Goal: Task Accomplishment & Management: Use online tool/utility

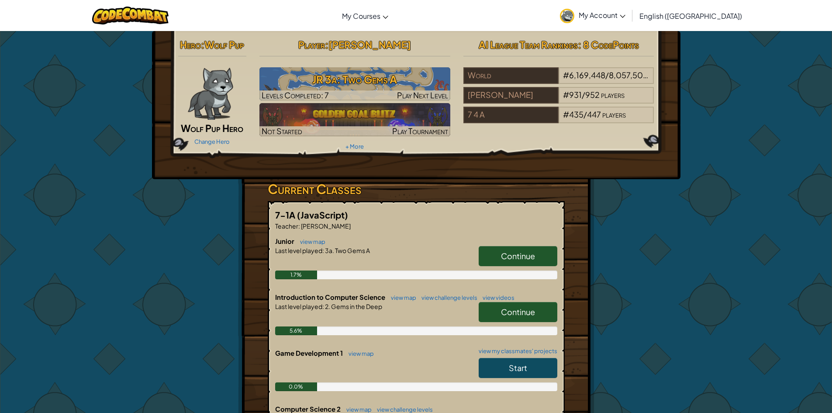
click at [521, 246] on link "Continue" at bounding box center [518, 256] width 79 height 20
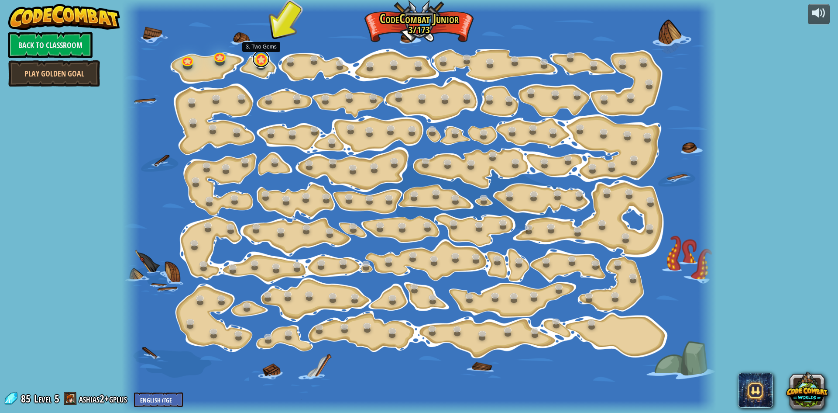
click at [257, 64] on link at bounding box center [260, 58] width 17 height 17
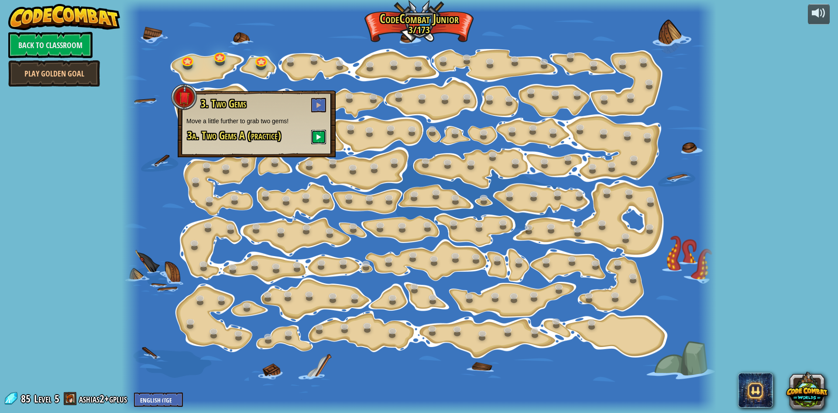
click at [318, 133] on button at bounding box center [318, 137] width 15 height 14
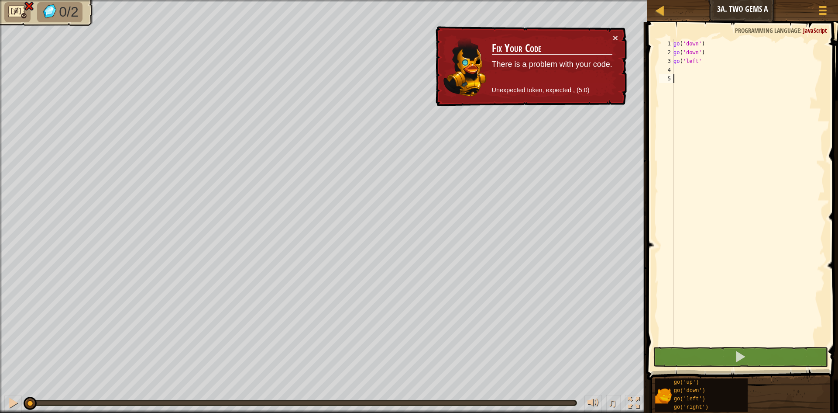
click at [669, 66] on div "4" at bounding box center [666, 69] width 14 height 9
click at [668, 66] on div "4" at bounding box center [666, 69] width 14 height 9
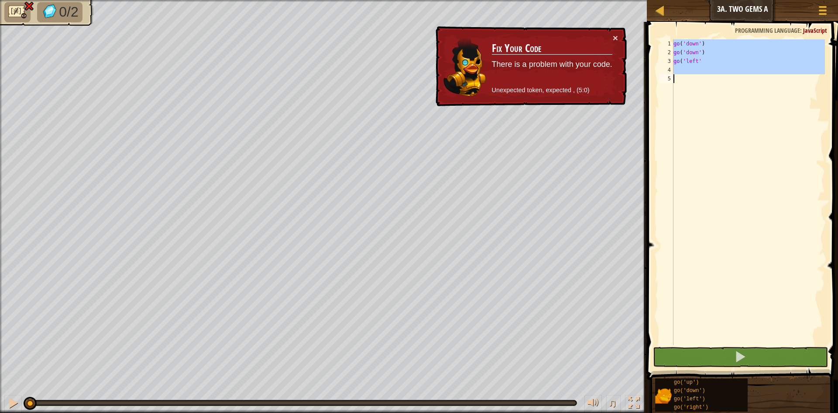
click at [668, 66] on div "4" at bounding box center [666, 69] width 14 height 9
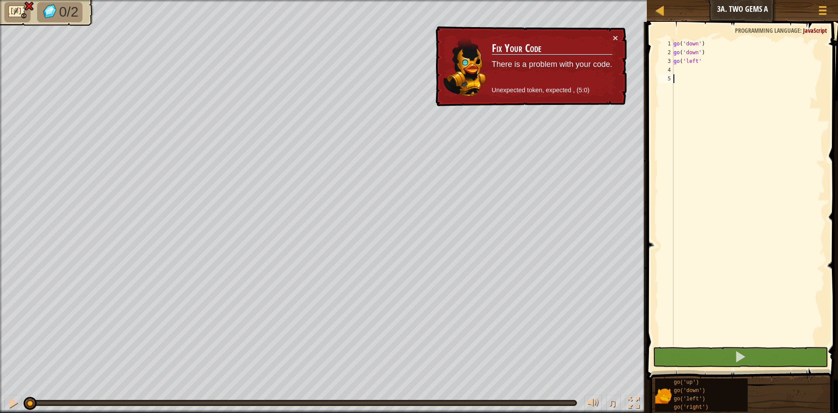
click at [669, 68] on div "4" at bounding box center [666, 69] width 14 height 9
type textarea "g"
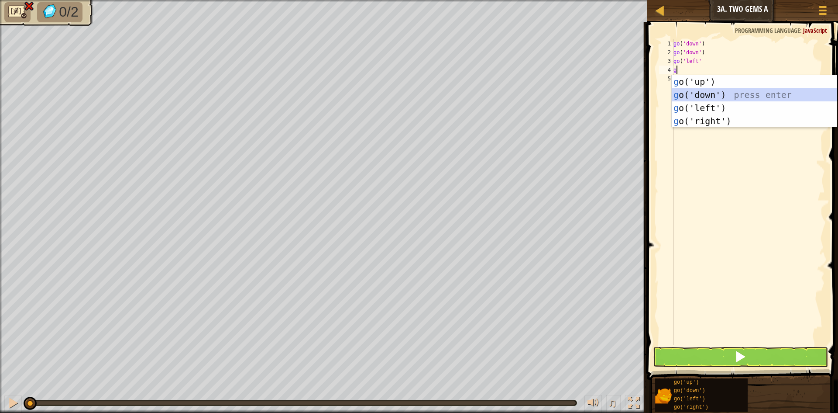
click at [681, 89] on div "g o('up') press enter g o('down') press enter g o('left') press enter g o('righ…" at bounding box center [754, 114] width 165 height 79
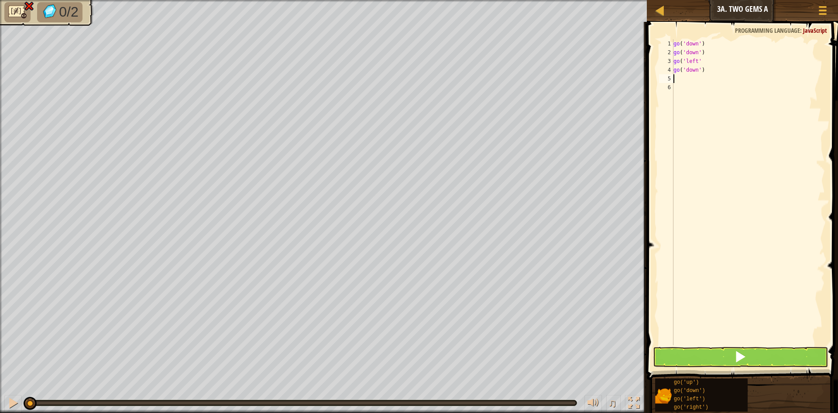
type textarea "g"
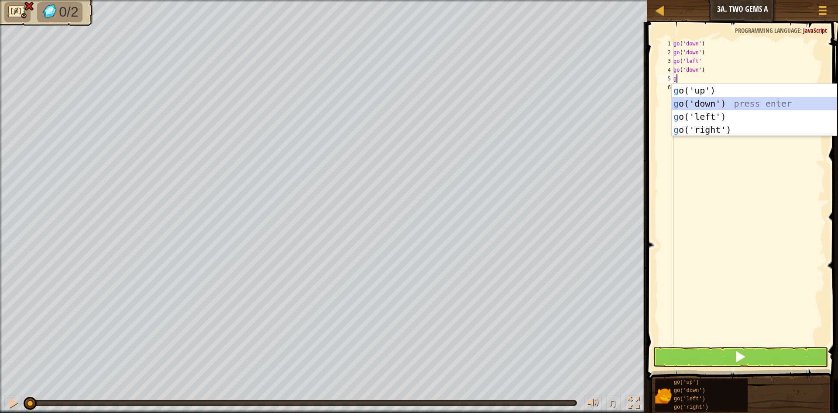
click at [714, 99] on div "g o('up') press enter g o('down') press enter g o('left') press enter g o('righ…" at bounding box center [754, 123] width 165 height 79
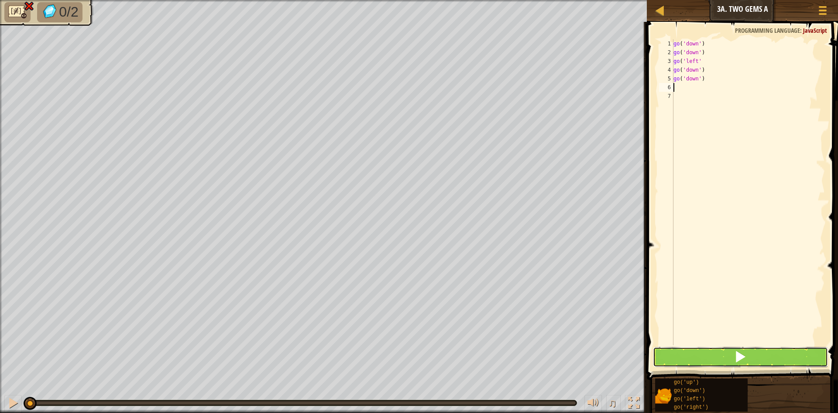
click at [693, 352] on button at bounding box center [740, 357] width 175 height 20
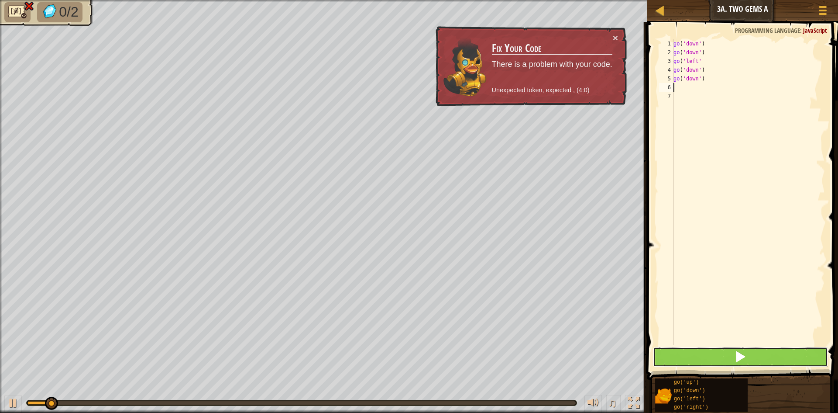
click at [686, 353] on button at bounding box center [740, 357] width 175 height 20
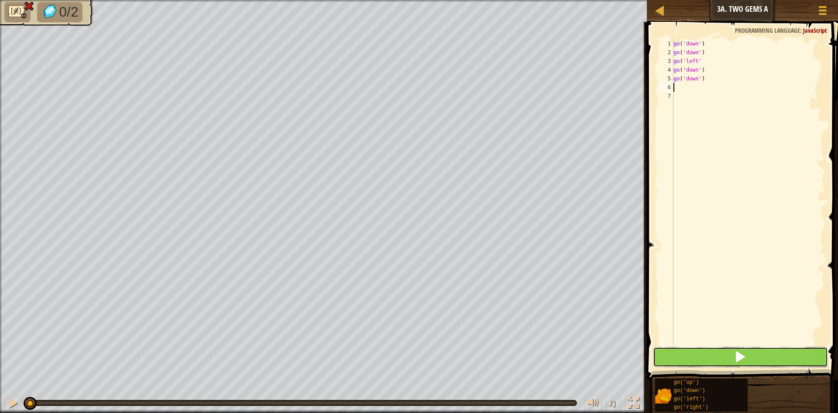
click at [686, 353] on button at bounding box center [740, 357] width 175 height 20
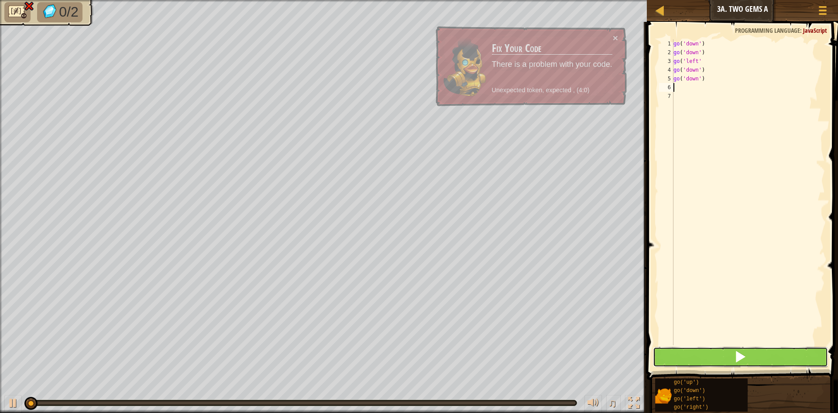
click at [688, 354] on button at bounding box center [740, 357] width 175 height 20
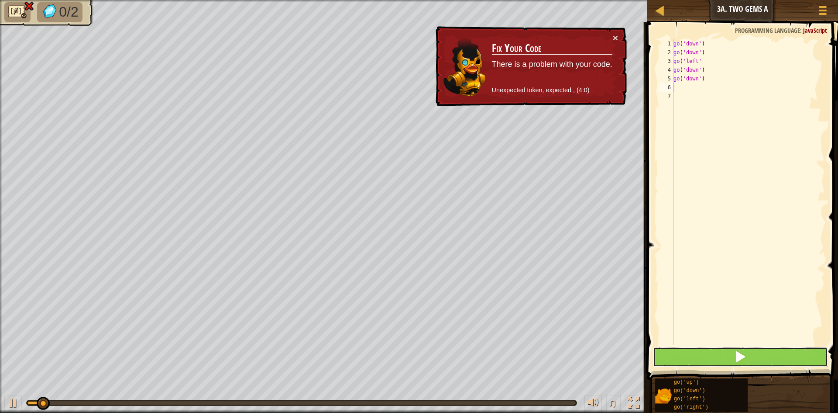
click at [688, 354] on button at bounding box center [740, 357] width 175 height 20
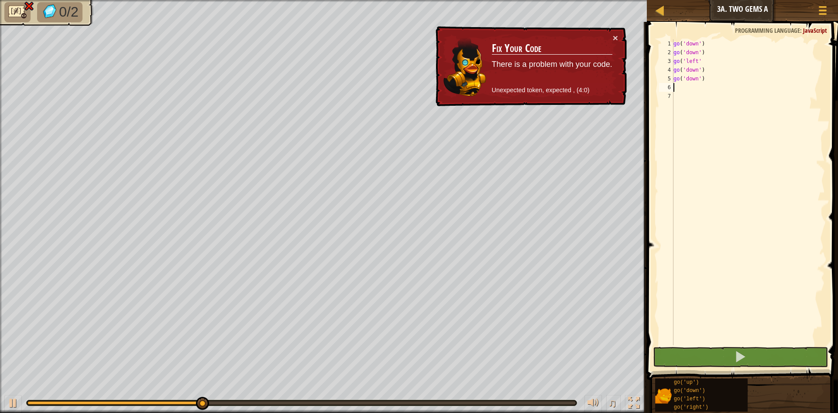
click at [703, 67] on div "go ( 'down' ) go ( 'down' ) go ( 'left' go ( 'down' ) go ( 'down' )" at bounding box center [748, 200] width 153 height 323
click at [701, 68] on div "go ( 'down' ) go ( 'down' ) go ( 'left' go ( 'down' ) go ( 'down' )" at bounding box center [748, 200] width 153 height 323
click at [695, 75] on div "go ( 'down' ) go ( 'down' ) go ( 'left' go ( 'down' ) go ( 'down' )" at bounding box center [748, 200] width 153 height 323
click at [693, 67] on div "go ( 'down' ) go ( 'down' ) go ( 'left' go ( 'down' ) go ( 'down' )" at bounding box center [748, 200] width 153 height 323
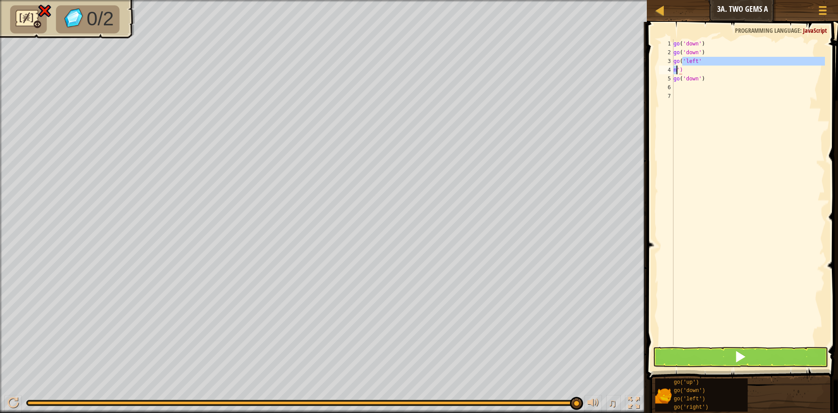
drag, startPoint x: 683, startPoint y: 63, endPoint x: 673, endPoint y: 71, distance: 12.8
click at [675, 69] on div "go ( 'down' ) go ( 'down' ) go ( 'left' n ') go ( 'down' )" at bounding box center [748, 200] width 153 height 323
click at [681, 70] on div "go ( 'down' ) go ( 'down' ) go ( 'left' n ') go ( 'down' )" at bounding box center [748, 200] width 153 height 323
type textarea "n"
click at [701, 69] on div "go ( 'down' ) go ( 'down' ) go ( 'left' go ( 'down' )" at bounding box center [748, 200] width 153 height 323
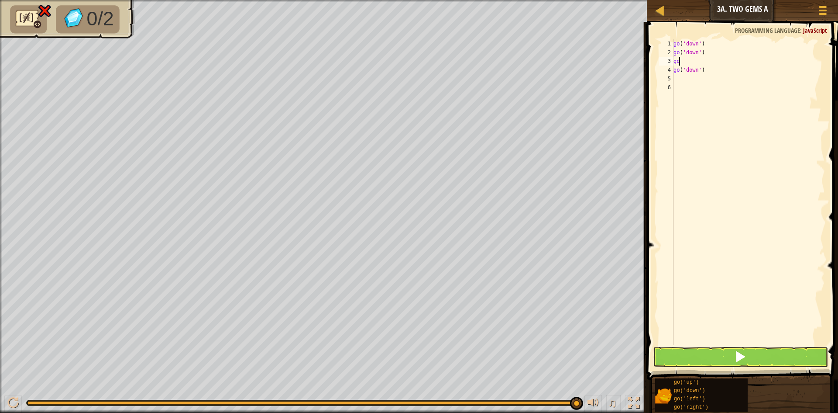
type textarea "g"
click at [824, 8] on div at bounding box center [823, 10] width 12 height 13
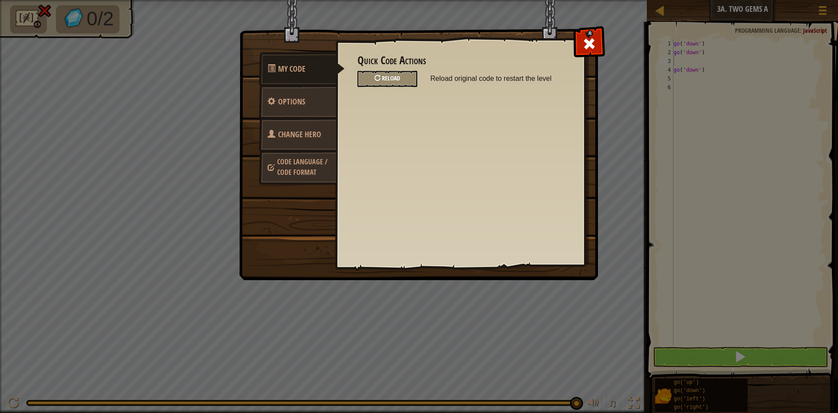
click at [378, 79] on div at bounding box center [378, 78] width 6 height 6
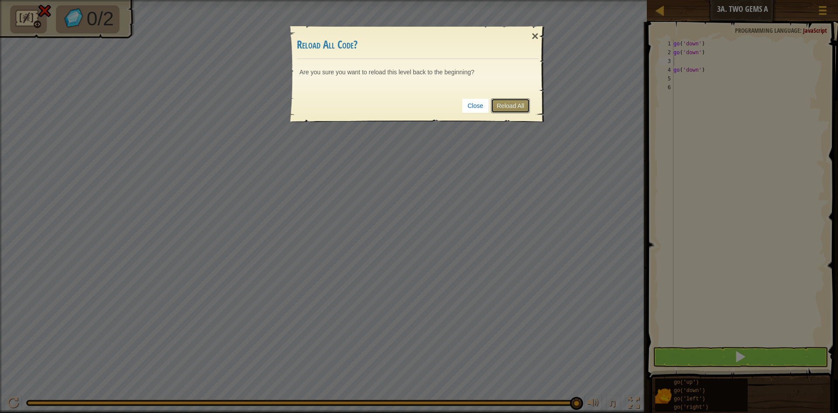
click at [523, 102] on link "Reload All" at bounding box center [510, 105] width 39 height 15
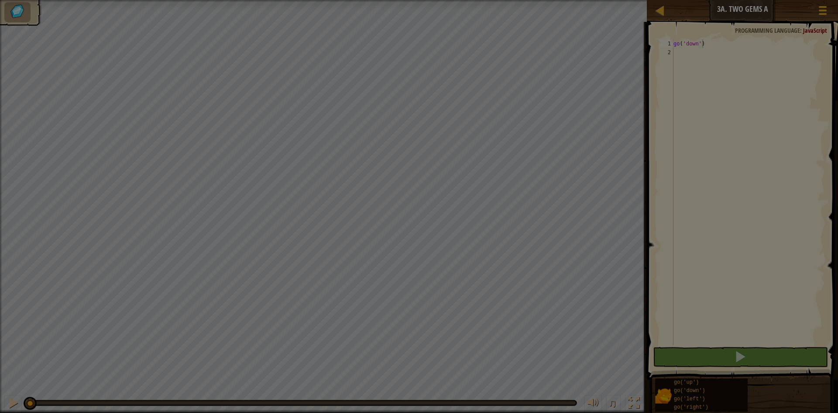
type textarea "go('down')"
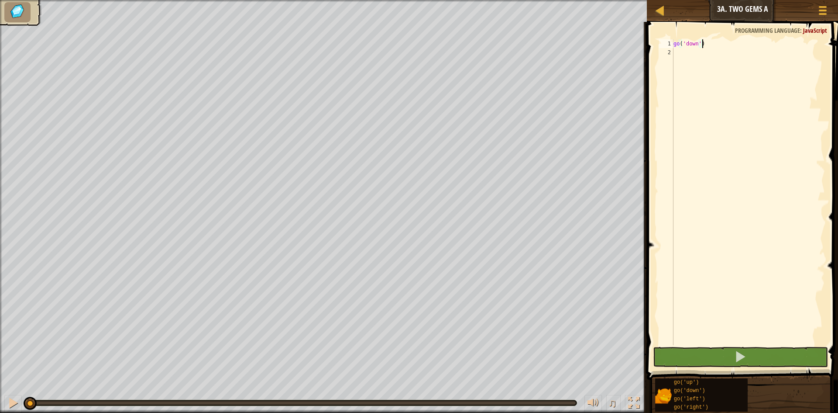
click at [671, 51] on div "2" at bounding box center [666, 52] width 14 height 9
type textarea "g"
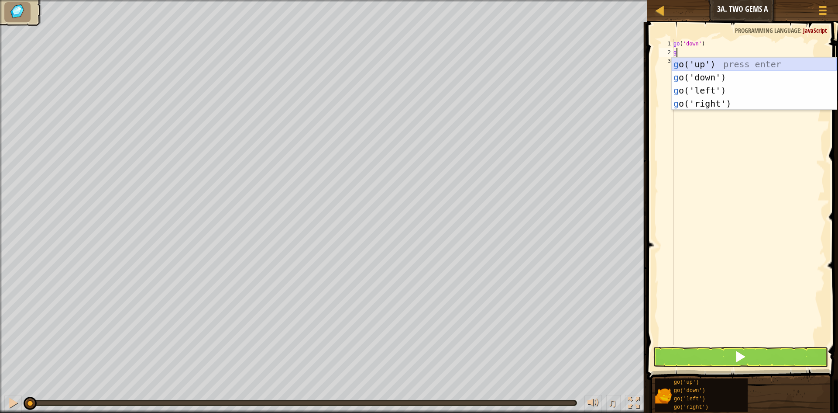
click at [751, 70] on div "g o('up') press enter g o('down') press enter g o('left') press enter g o('righ…" at bounding box center [754, 97] width 165 height 79
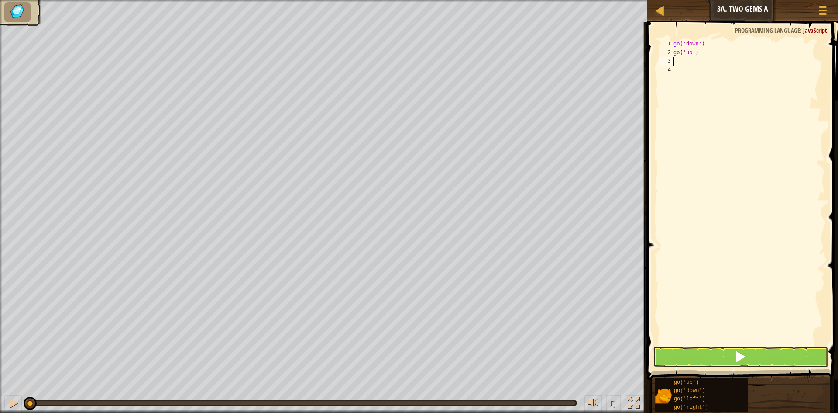
type textarea "g"
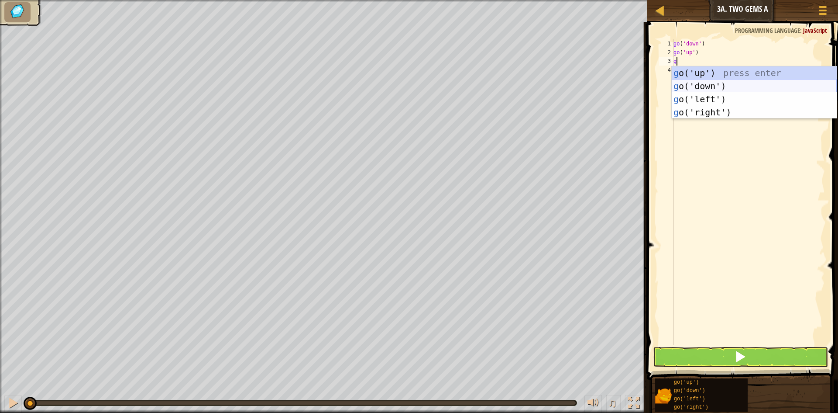
click at [714, 83] on div "g o('up') press enter g o('down') press enter g o('left') press enter g o('righ…" at bounding box center [754, 105] width 165 height 79
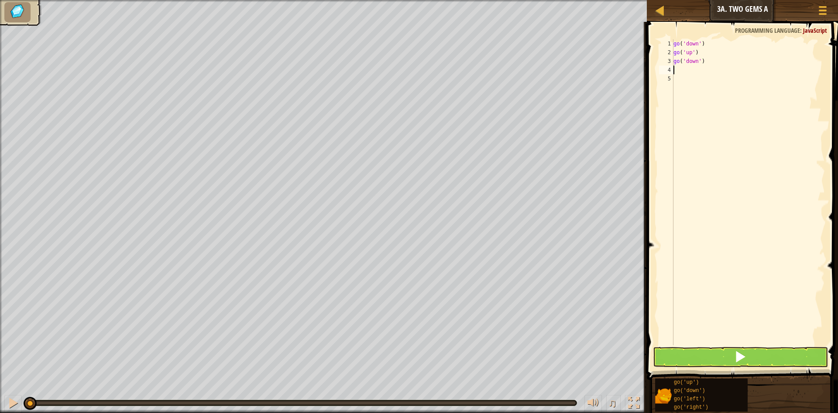
type textarea "g"
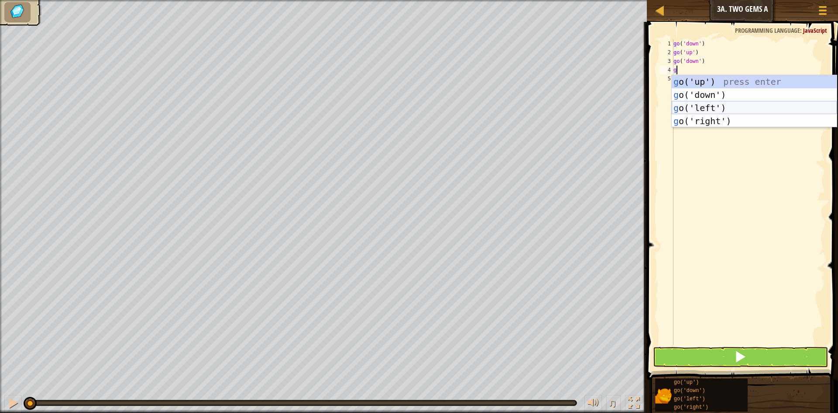
drag, startPoint x: 742, startPoint y: 106, endPoint x: 741, endPoint y: 110, distance: 4.6
click at [741, 108] on div "g o('up') press enter g o('down') press enter g o('left') press enter g o('righ…" at bounding box center [754, 114] width 165 height 79
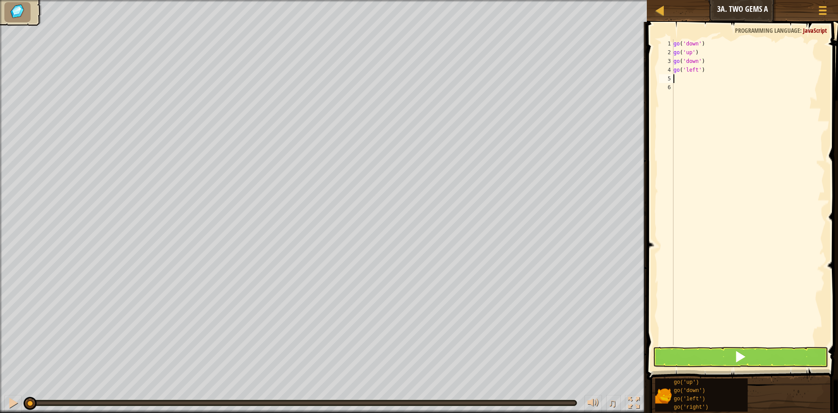
type textarea "g"
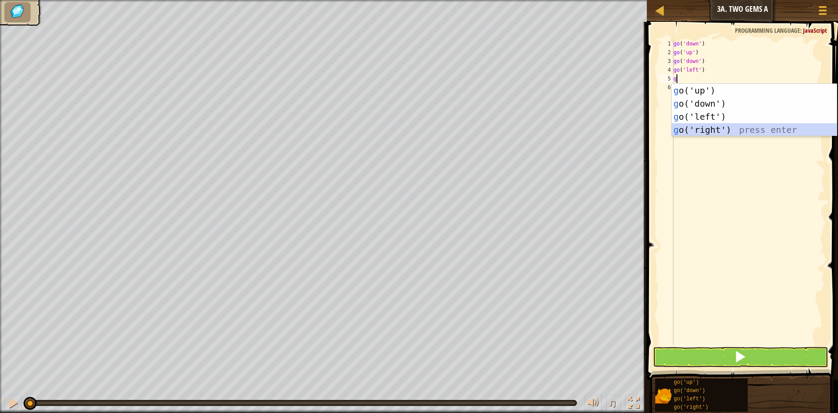
click at [694, 125] on div "g o('up') press enter g o('down') press enter g o('left') press enter g o('righ…" at bounding box center [754, 123] width 165 height 79
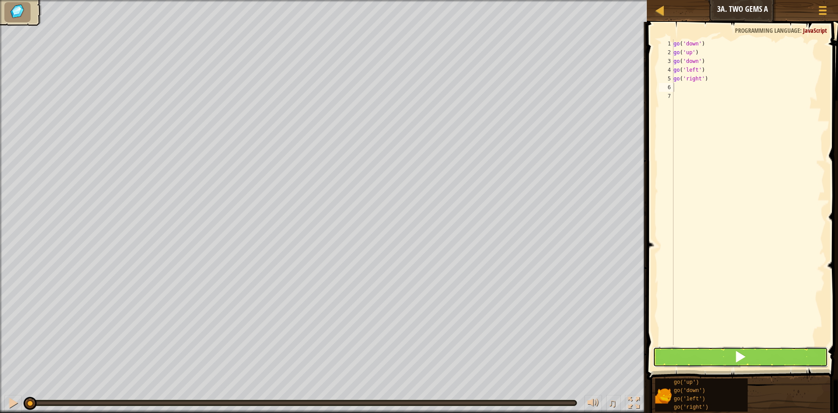
click at [672, 350] on button at bounding box center [740, 357] width 175 height 20
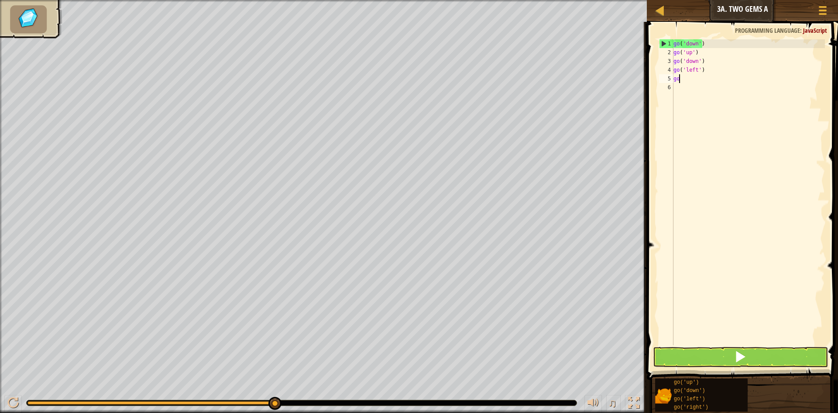
type textarea "g"
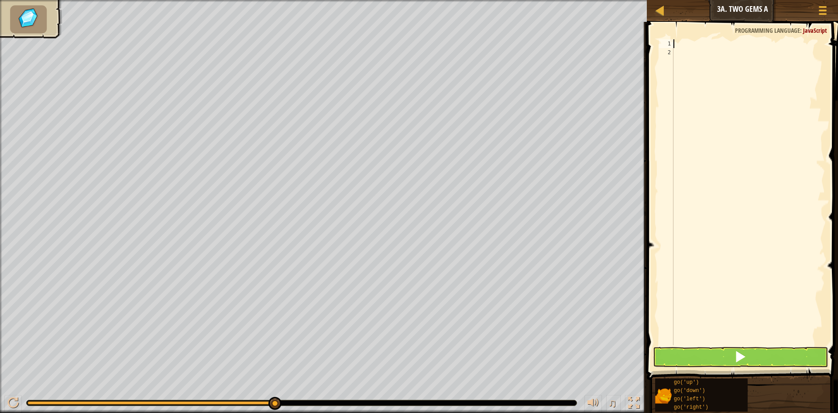
type textarea "g"
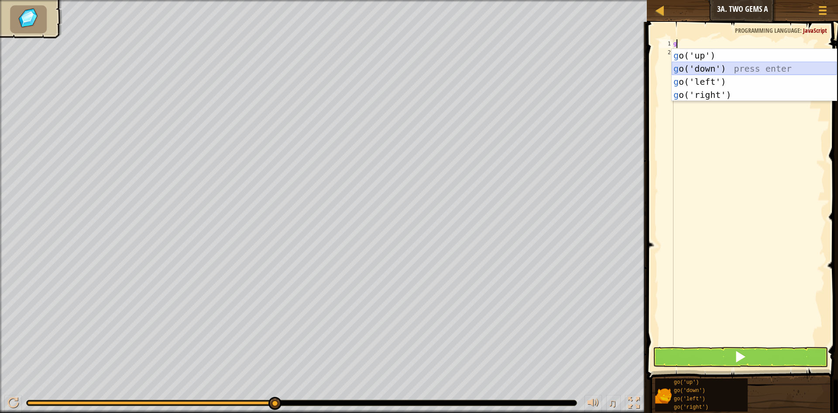
click at [713, 67] on div "g o('up') press enter g o('down') press enter g o('left') press enter g o('righ…" at bounding box center [754, 88] width 165 height 79
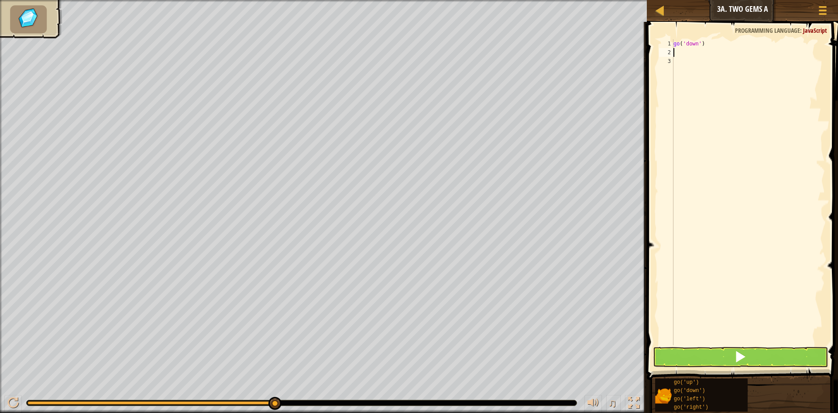
type textarea "g"
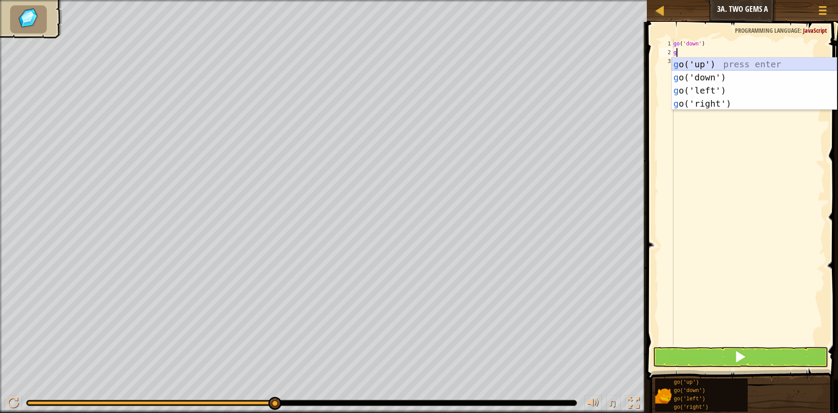
click at [684, 69] on div "g o('up') press enter g o('down') press enter g o('left') press enter g o('righ…" at bounding box center [754, 97] width 165 height 79
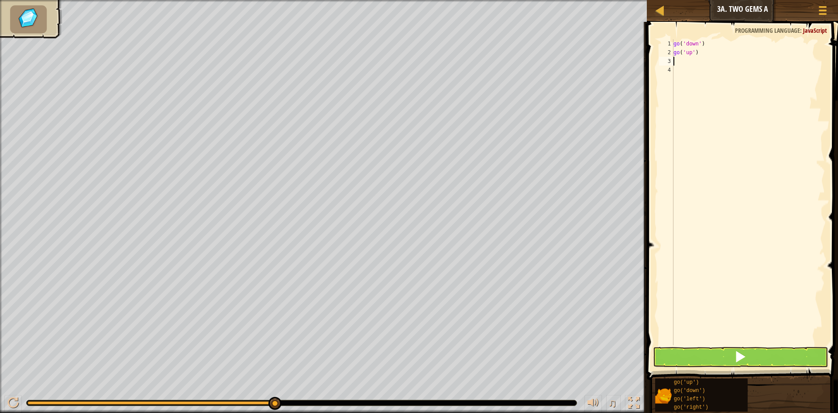
type textarea "g"
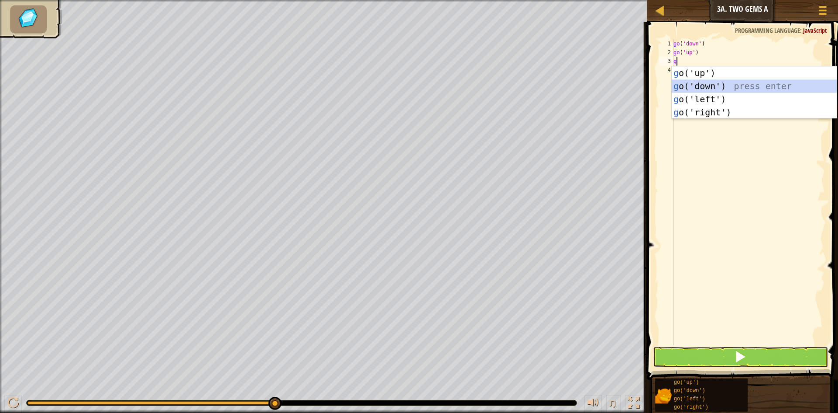
click at [679, 83] on div "g o('up') press enter g o('down') press enter g o('left') press enter g o('righ…" at bounding box center [754, 105] width 165 height 79
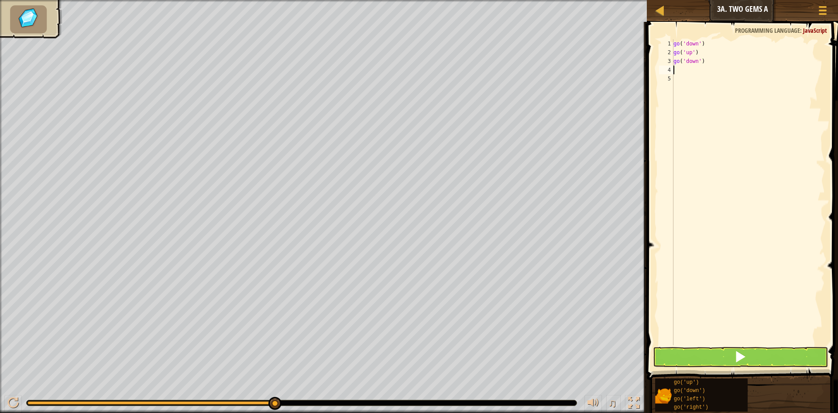
type textarea "g"
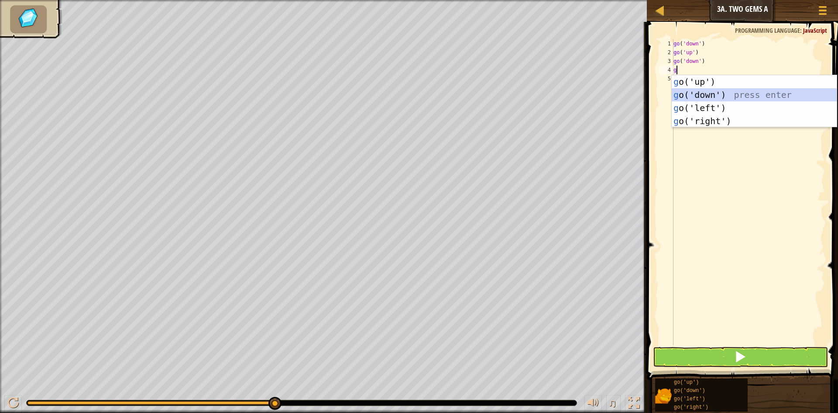
click at [683, 90] on div "g o('up') press enter g o('down') press enter g o('left') press enter g o('righ…" at bounding box center [754, 114] width 165 height 79
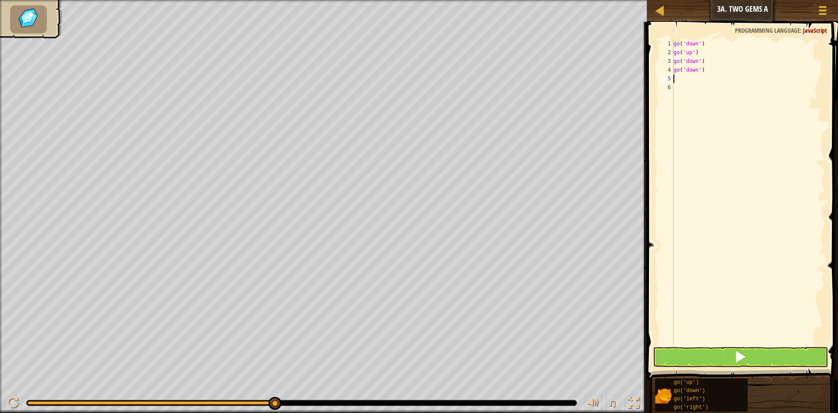
type textarea "g"
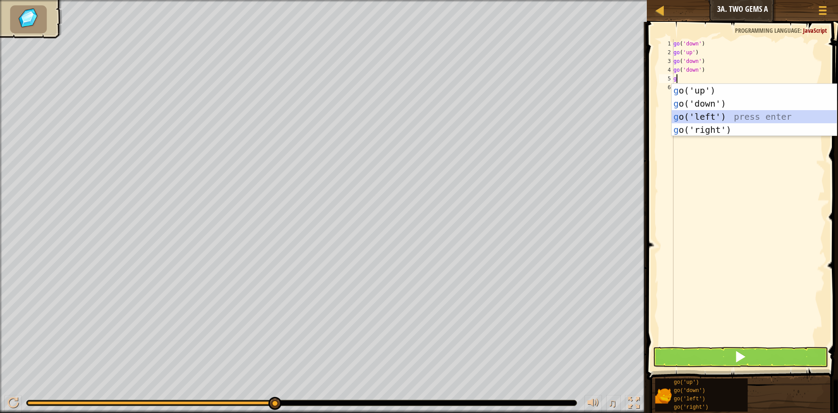
click at [679, 115] on div "g o('up') press enter g o('down') press enter g o('left') press enter g o('righ…" at bounding box center [754, 123] width 165 height 79
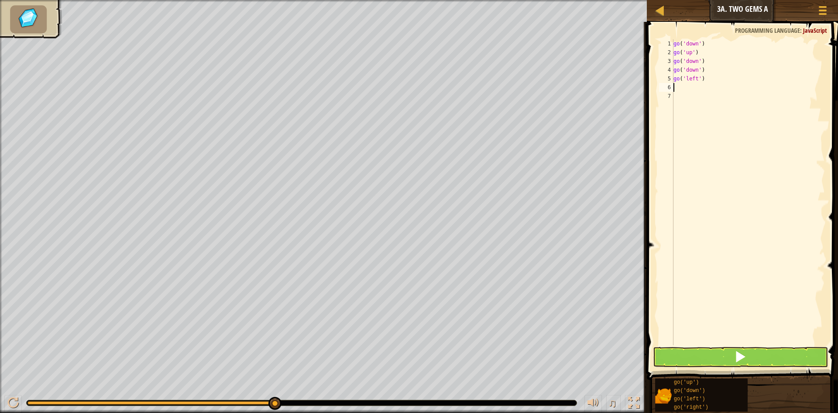
type textarea "g"
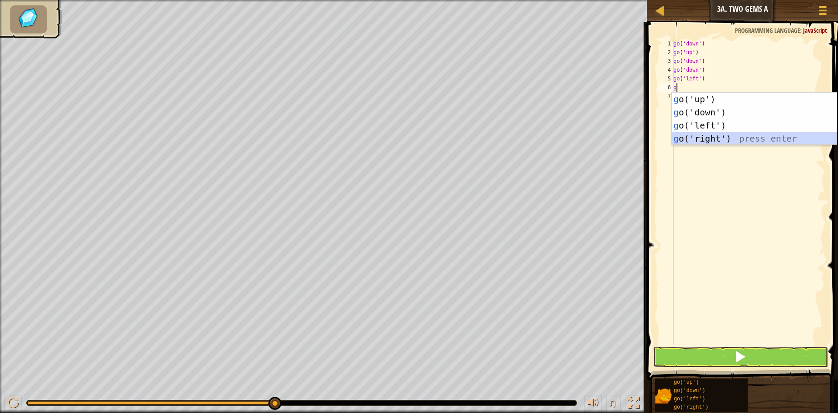
click at [684, 134] on div "g o('up') press enter g o('down') press enter g o('left') press enter g o('righ…" at bounding box center [754, 132] width 165 height 79
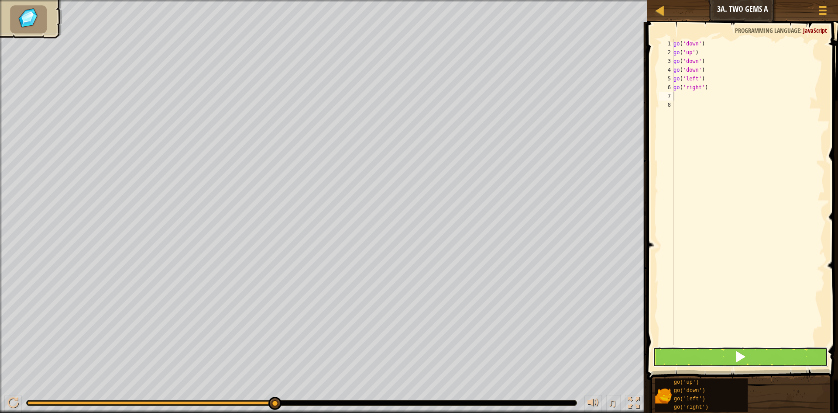
click at [710, 358] on button at bounding box center [740, 357] width 175 height 20
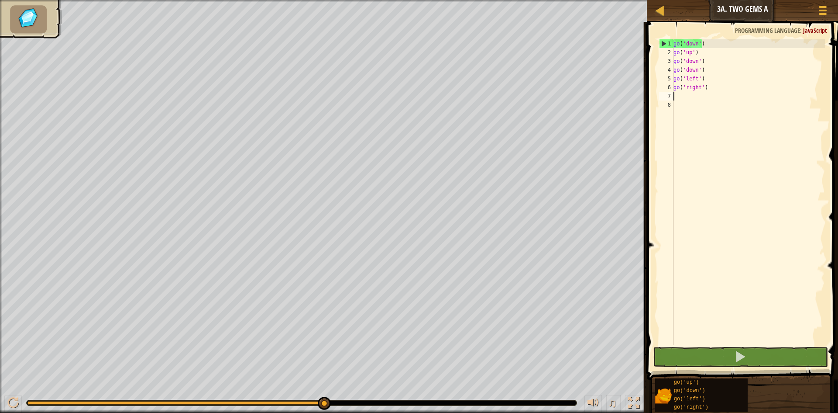
click at [699, 76] on div "go ( 'down' ) go ( 'up' ) go ( 'down' ) go ( 'down' ) go ( 'left' ) go ( 'right…" at bounding box center [748, 200] width 153 height 323
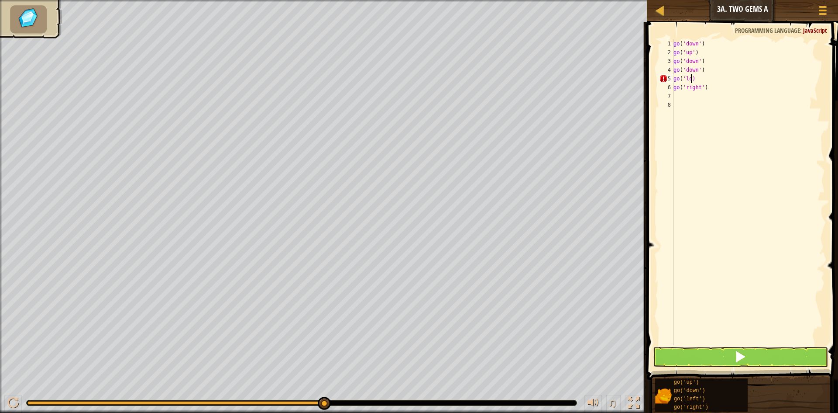
type textarea ")"
click at [679, 77] on div "go ( 'down' ) go ( 'up' ) go ( 'down' ) go ( 'down' ) ) go ( 'right' )" at bounding box center [748, 200] width 153 height 323
type textarea "g"
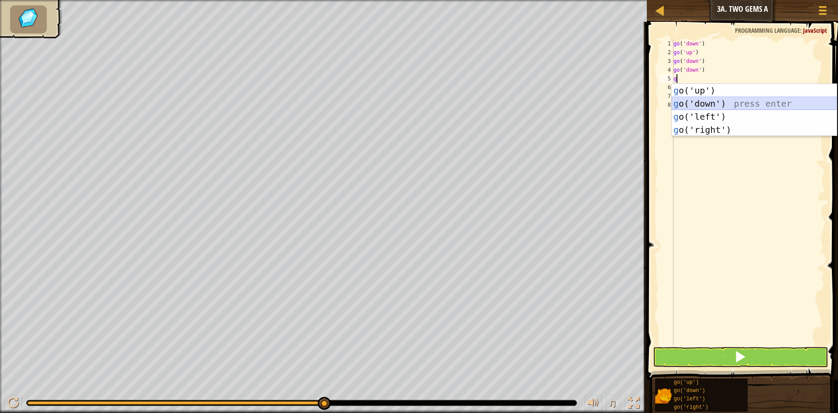
click at [693, 101] on div "g o('up') press enter g o('down') press enter g o('left') press enter g o('righ…" at bounding box center [754, 123] width 165 height 79
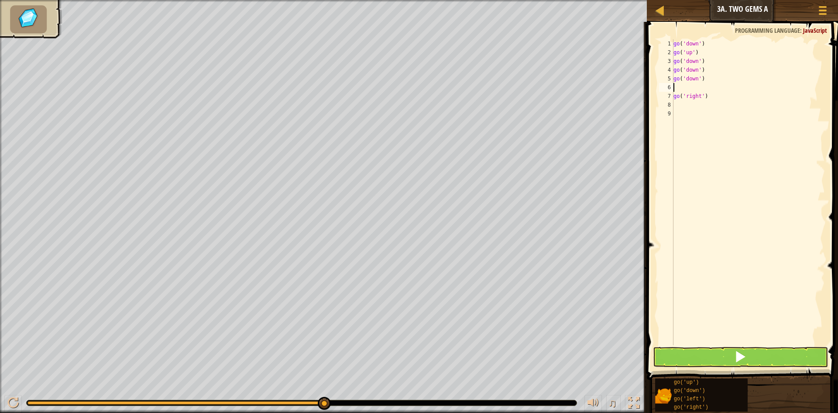
click at [667, 101] on div "8" at bounding box center [666, 104] width 14 height 9
type textarea "g"
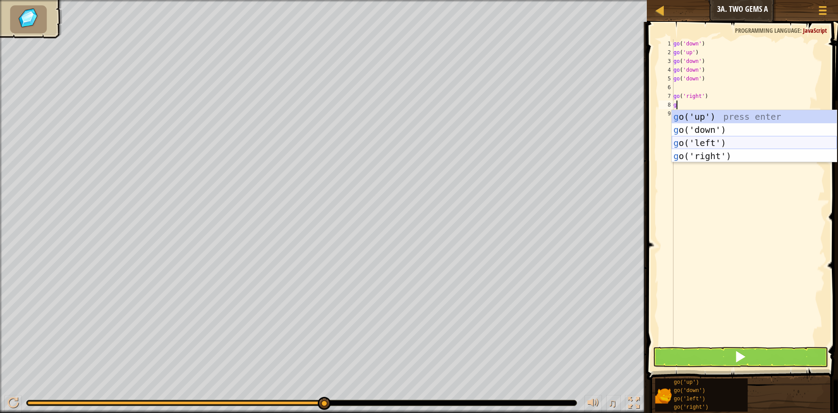
click at [697, 141] on div "g o('up') press enter g o('down') press enter g o('left') press enter g o('righ…" at bounding box center [754, 149] width 165 height 79
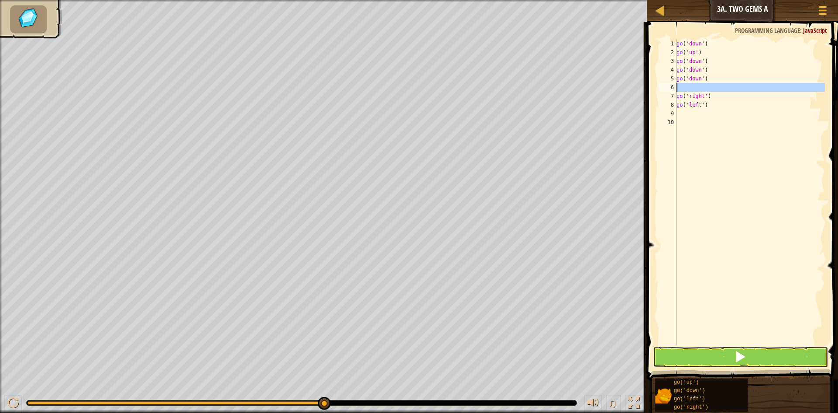
click at [674, 86] on div "6" at bounding box center [667, 87] width 17 height 9
type textarea "go('right')"
click at [669, 86] on div "6" at bounding box center [667, 87] width 17 height 9
type textarea "go('right')"
click at [672, 85] on div "6" at bounding box center [667, 87] width 17 height 9
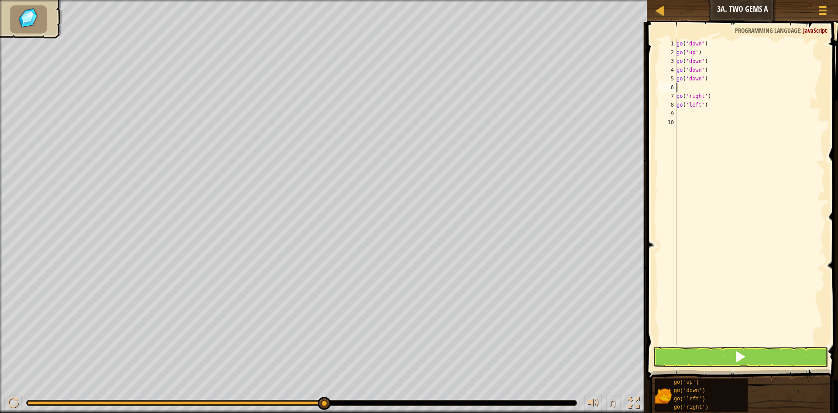
type textarea "go('right')"
type textarea "g"
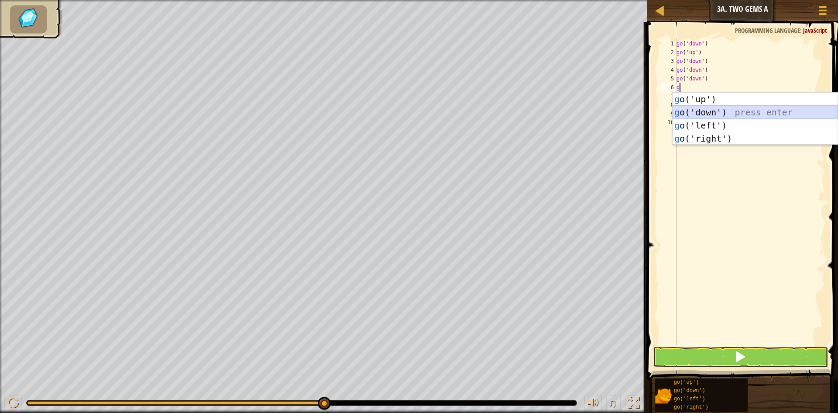
click at [720, 107] on div "g o('up') press enter g o('down') press enter g o('left') press enter g o('righ…" at bounding box center [755, 132] width 165 height 79
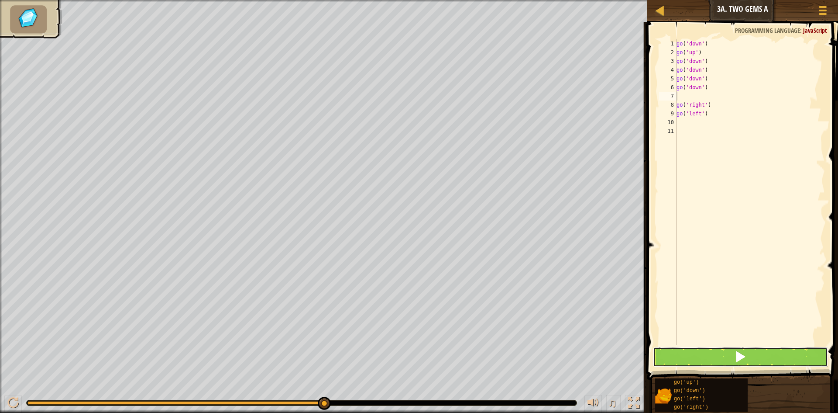
click at [700, 351] on button at bounding box center [740, 357] width 175 height 20
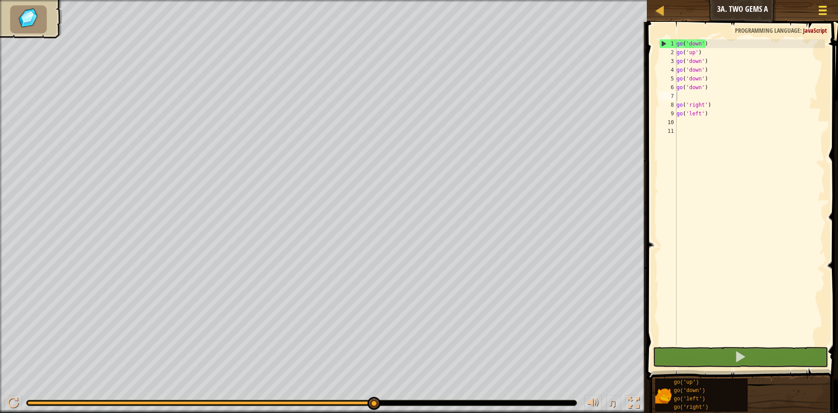
click at [824, 4] on div at bounding box center [823, 10] width 12 height 13
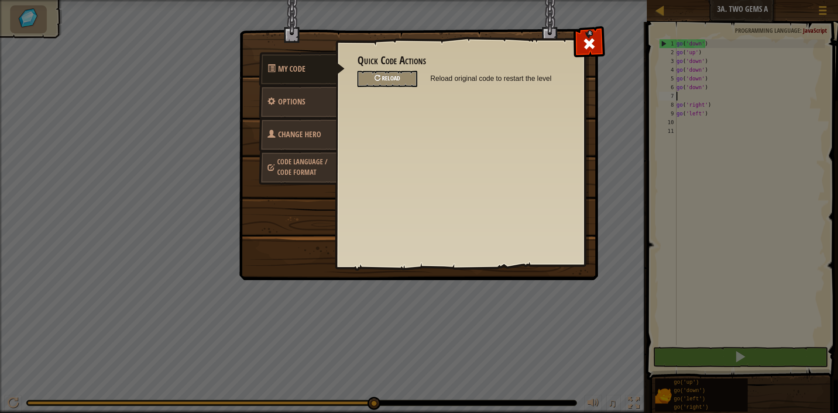
click at [384, 79] on span "Reload" at bounding box center [391, 78] width 18 height 8
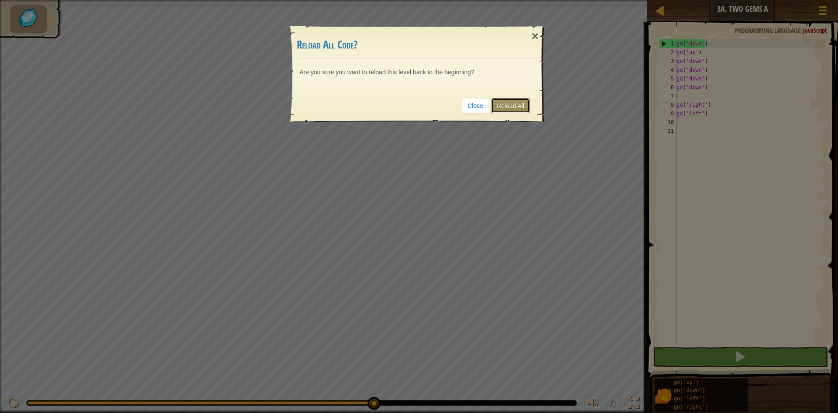
click at [518, 102] on link "Reload All" at bounding box center [510, 105] width 39 height 15
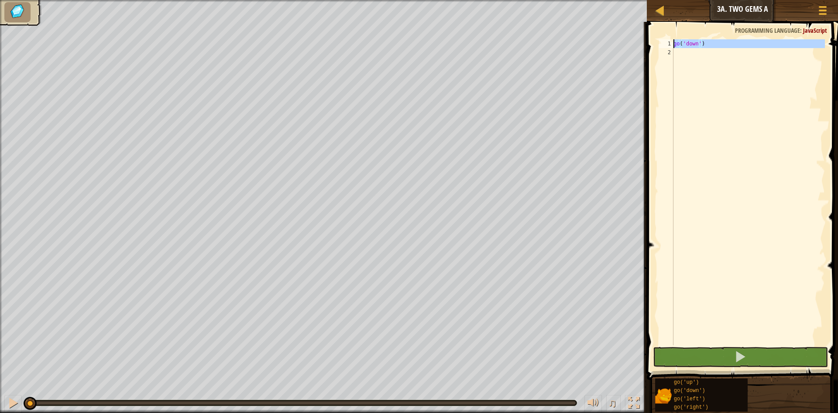
click at [665, 47] on div "1" at bounding box center [666, 43] width 14 height 9
type textarea "go('down')"
click at [667, 53] on div "2" at bounding box center [666, 52] width 14 height 9
type textarea "g"
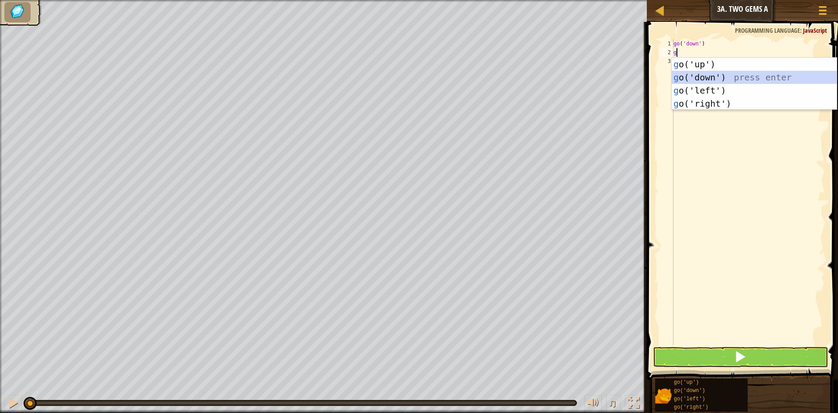
click at [748, 77] on div "g o('up') press enter g o('down') press enter g o('left') press enter g o('righ…" at bounding box center [754, 97] width 165 height 79
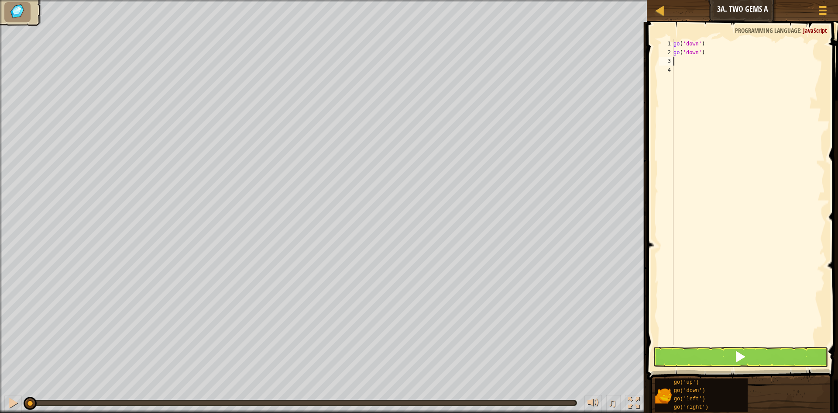
type textarea "g"
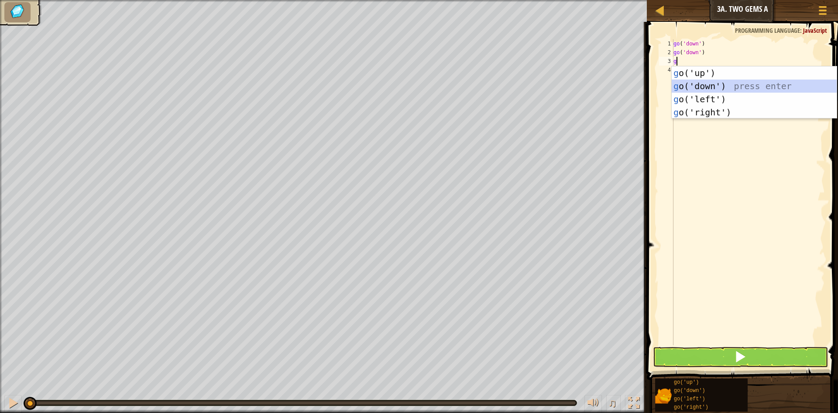
click at [709, 86] on div "g o('up') press enter g o('down') press enter g o('left') press enter g o('righ…" at bounding box center [754, 105] width 165 height 79
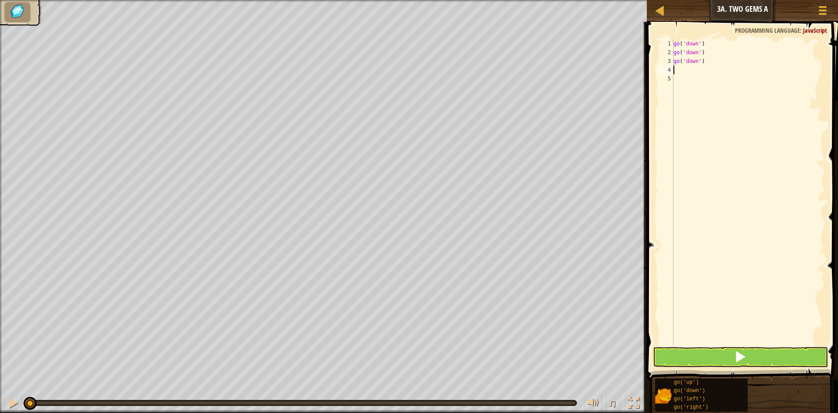
type textarea "g"
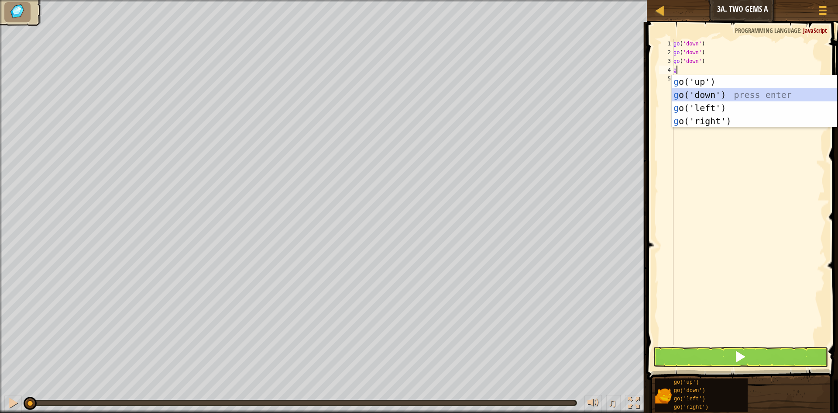
click at [702, 91] on div "g o('up') press enter g o('down') press enter g o('left') press enter g o('righ…" at bounding box center [754, 114] width 165 height 79
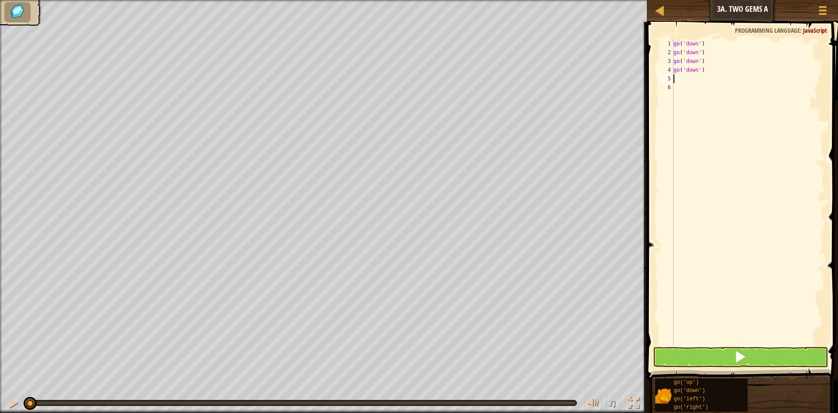
type textarea "g"
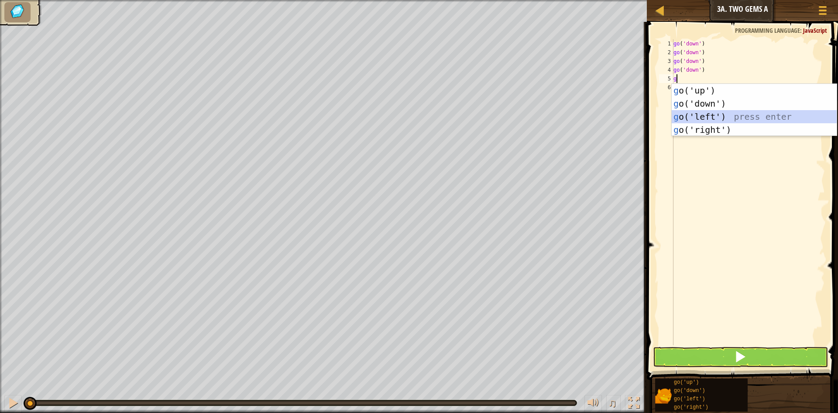
click at [685, 112] on div "g o('up') press enter g o('down') press enter g o('left') press enter g o('righ…" at bounding box center [754, 123] width 165 height 79
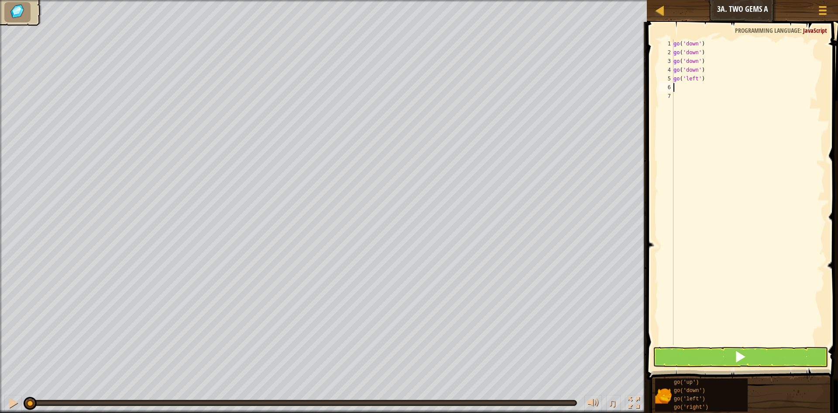
type textarea "g"
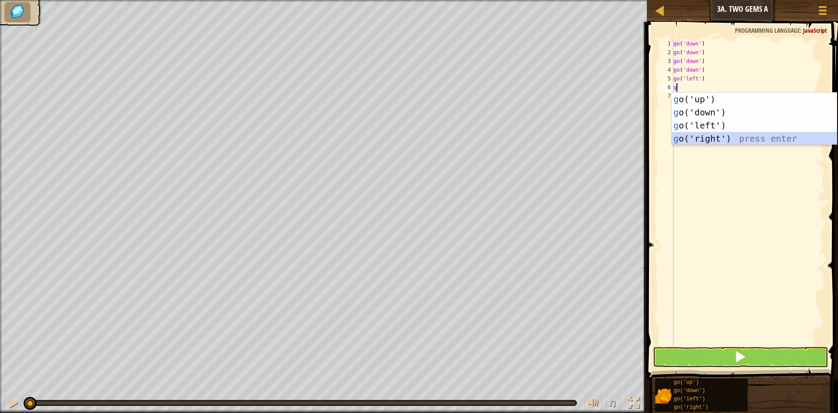
drag, startPoint x: 694, startPoint y: 132, endPoint x: 688, endPoint y: 146, distance: 15.3
click at [692, 134] on div "g o('up') press enter g o('down') press enter g o('left') press enter g o('righ…" at bounding box center [754, 132] width 165 height 79
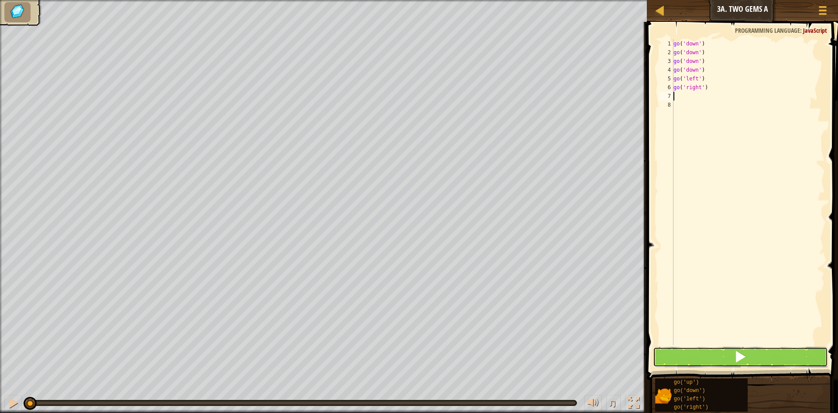
click at [709, 355] on button at bounding box center [740, 357] width 175 height 20
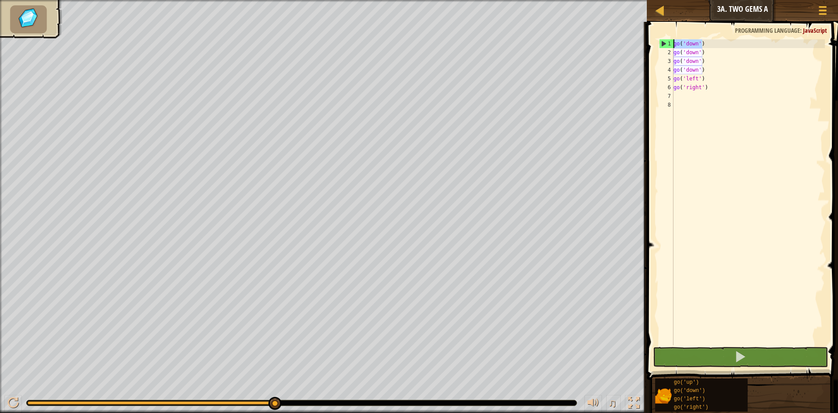
drag, startPoint x: 703, startPoint y: 45, endPoint x: 671, endPoint y: 32, distance: 34.1
click at [671, 32] on div "1 2 3 4 5 6 7 8 go ( 'down' ) go ( 'down' ) go ( 'down' ) go ( 'down' ) go ( 'l…" at bounding box center [742, 217] width 194 height 383
type textarea "go('down')"
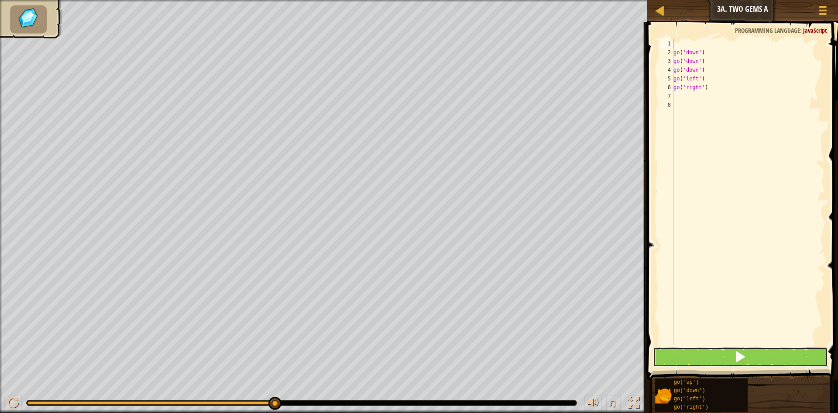
drag, startPoint x: 741, startPoint y: 359, endPoint x: 732, endPoint y: 376, distance: 18.6
click at [738, 368] on div "1 2 3 4 5 6 7 8 go ( 'down' ) go ( 'down' ) go ( 'down' ) go ( 'left' ) go ( 'r…" at bounding box center [742, 217] width 194 height 383
drag, startPoint x: 738, startPoint y: 338, endPoint x: 729, endPoint y: 357, distance: 21.1
click at [732, 348] on div "1 2 3 4 5 6 7 8 go ( 'down' ) go ( 'down' ) go ( 'down' ) go ( 'left' ) go ( 'r…" at bounding box center [742, 217] width 194 height 383
click at [731, 356] on button at bounding box center [740, 357] width 175 height 20
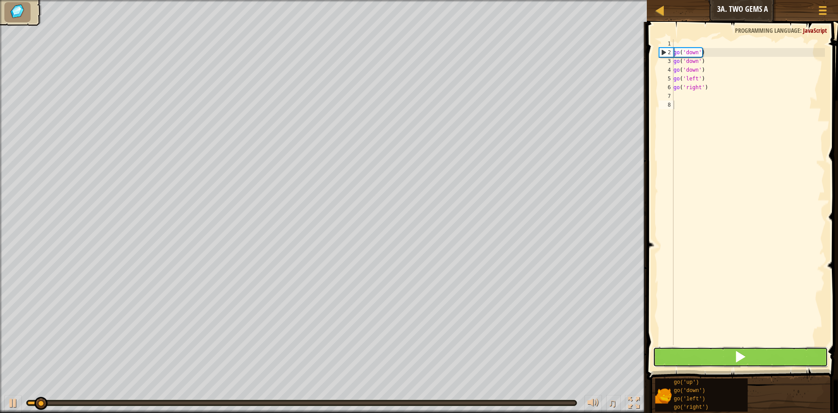
click at [731, 355] on button at bounding box center [740, 357] width 175 height 20
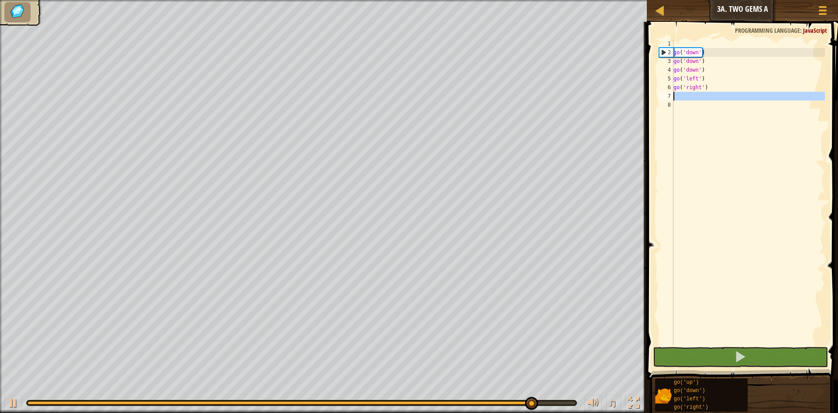
click at [671, 93] on div "7" at bounding box center [666, 96] width 14 height 9
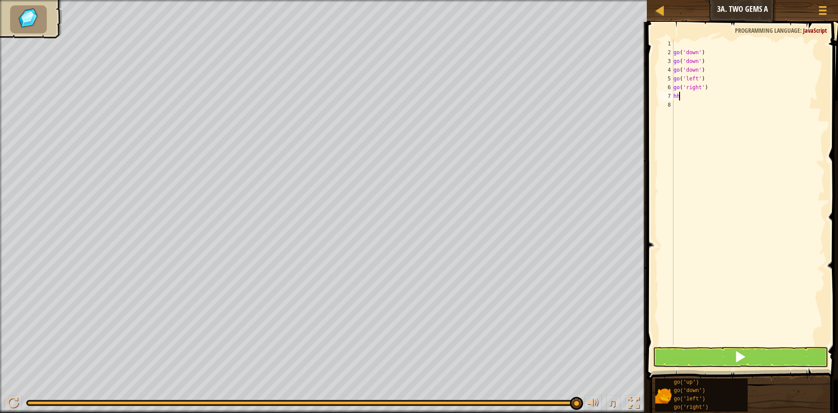
type textarea "h"
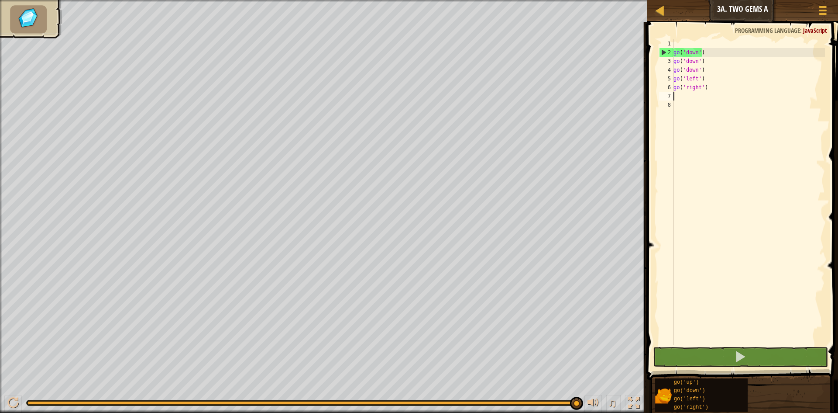
type textarea "g"
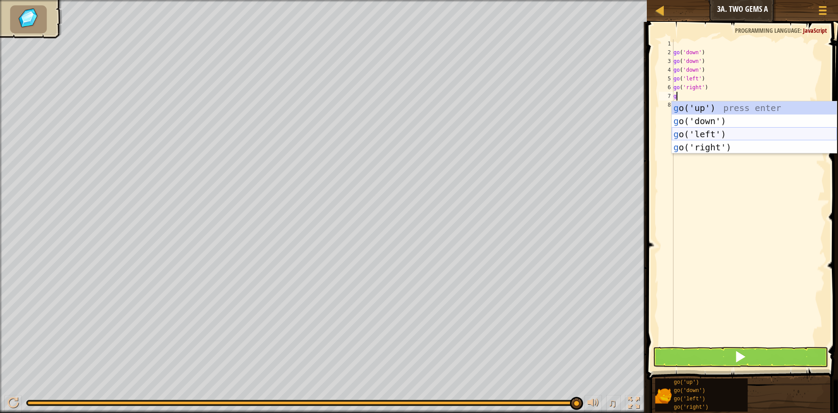
click at [728, 128] on div "g o('up') press enter g o('down') press enter g o('left') press enter g o('righ…" at bounding box center [754, 140] width 165 height 79
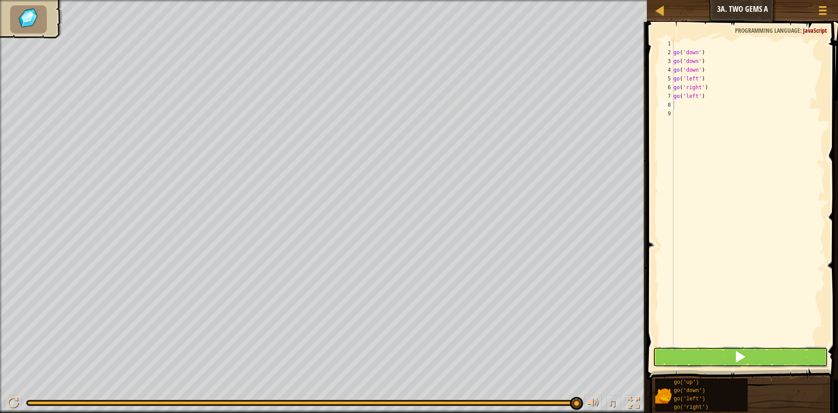
click at [732, 354] on button at bounding box center [740, 357] width 175 height 20
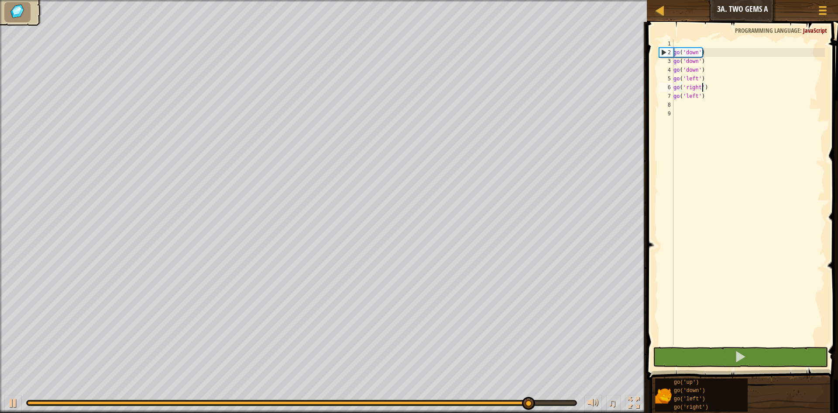
click at [702, 88] on div "go ( 'down' ) go ( 'down' ) go ( 'down' ) go ( 'left' ) go ( 'right' ) go ( 'le…" at bounding box center [748, 200] width 153 height 323
click at [708, 87] on div "go ( 'down' ) go ( 'down' ) go ( 'down' ) go ( 'left' ) go ( 'right' ) go ( 'le…" at bounding box center [748, 200] width 153 height 323
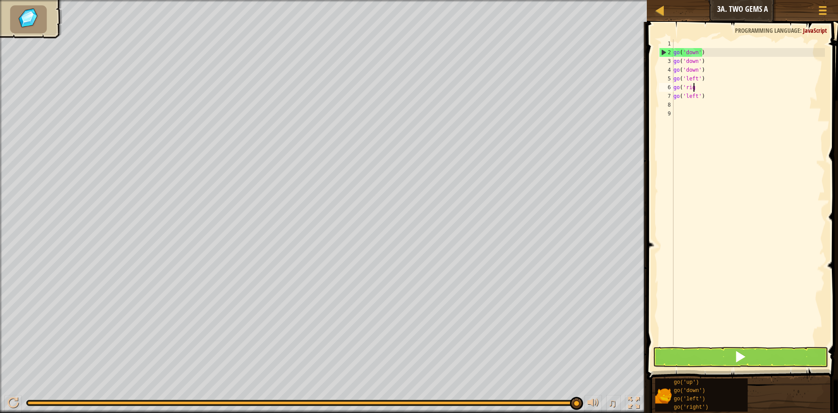
type textarea "g"
type textarea "h"
type textarea "g"
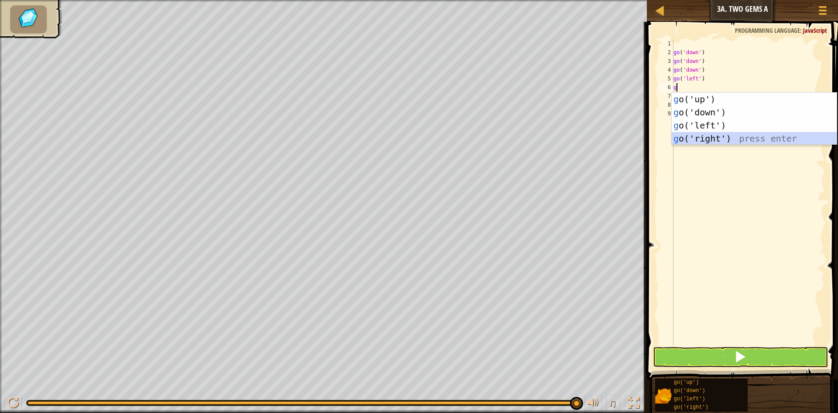
click at [708, 134] on div "g o('up') press enter g o('down') press enter g o('left') press enter g o('righ…" at bounding box center [754, 132] width 165 height 79
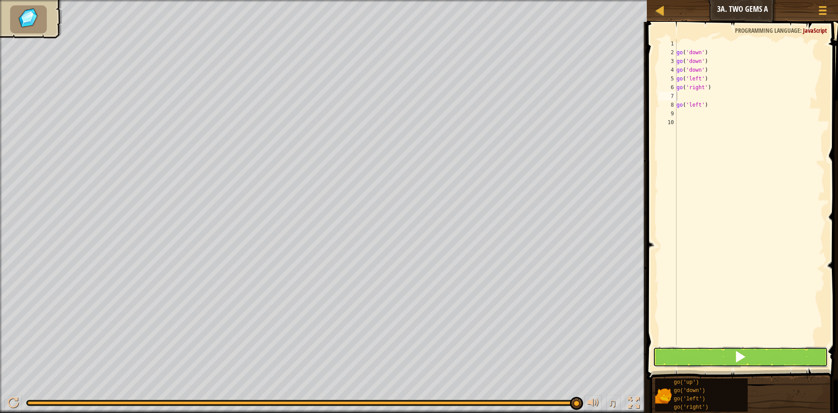
click at [696, 353] on button at bounding box center [740, 357] width 175 height 20
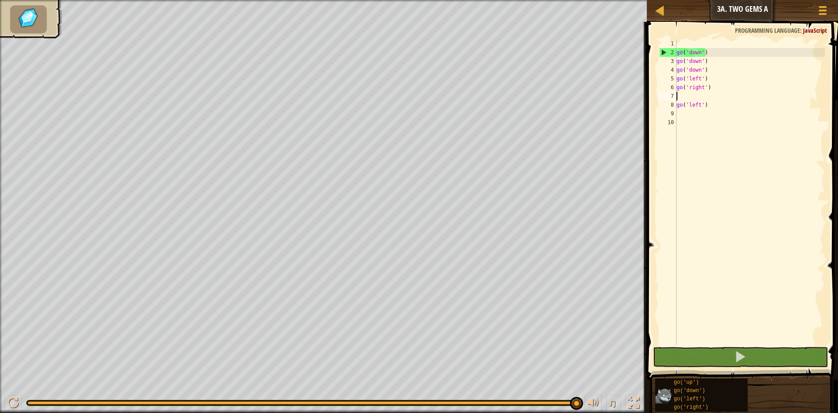
click at [666, 409] on div "Map Junior 3a. Two Gems A Game Menu 1 ההההההההההההההההההההההההההההההההההההההההה…" at bounding box center [419, 206] width 838 height 413
click at [703, 109] on div "go ( 'down' ) go ( 'down' ) go ( 'down' ) go ( 'left' ) go ( 'right' ) go ( 'le…" at bounding box center [750, 200] width 151 height 323
click at [703, 79] on div "go ( 'down' ) go ( 'down' ) go ( 'down' ) go ( 'left' ) go ( 'right' ) go ( 'le…" at bounding box center [750, 200] width 151 height 323
click at [704, 79] on div "go ( 'down' ) go ( 'down' ) go ( 'down' ) go ( 'left' ) go ( 'right' ) go ( 'le…" at bounding box center [750, 200] width 151 height 323
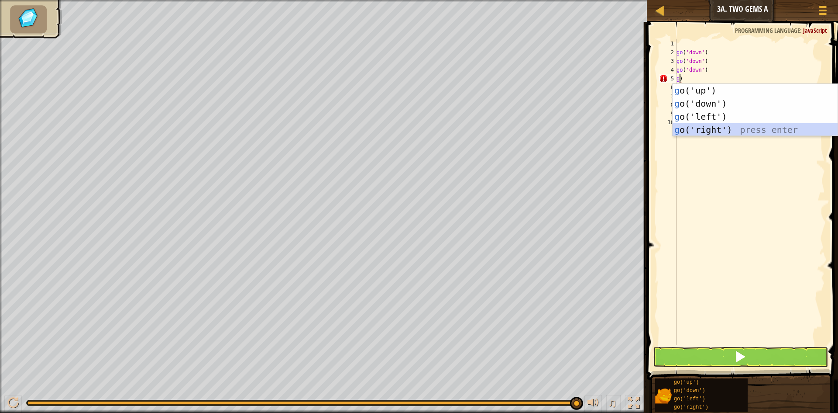
click at [686, 128] on div "g o('up') press enter g o('down') press enter g o('left') press enter g o('righ…" at bounding box center [755, 123] width 165 height 79
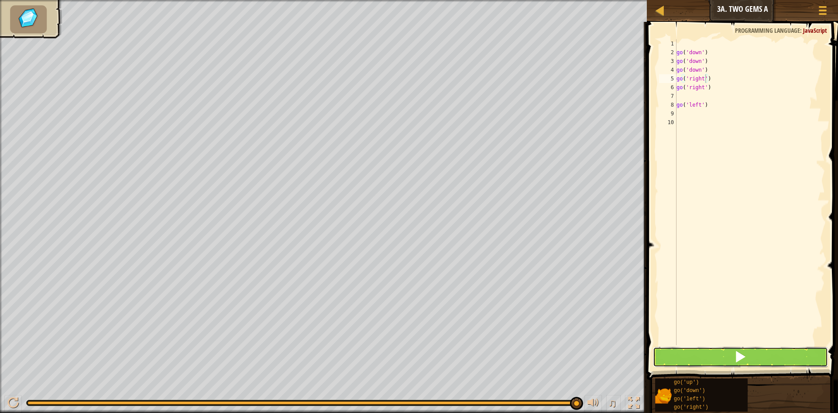
click at [673, 357] on button at bounding box center [740, 357] width 175 height 20
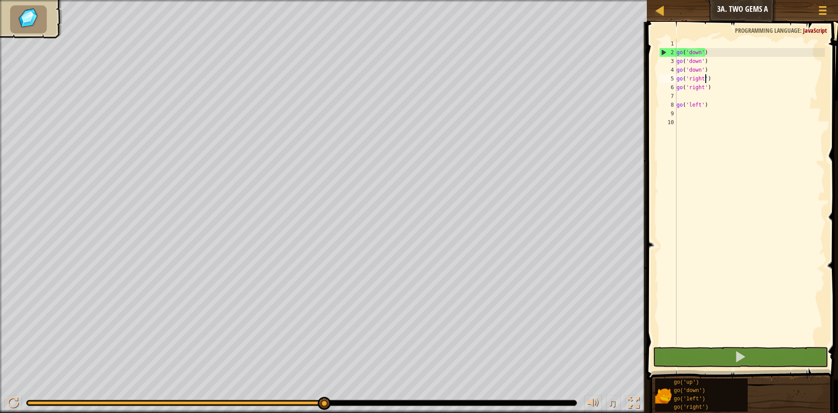
click at [704, 80] on div "go ( 'down' ) go ( 'down' ) go ( 'down' ) go ( 'right' ) go ( 'right' ) go ( 'l…" at bounding box center [750, 200] width 151 height 323
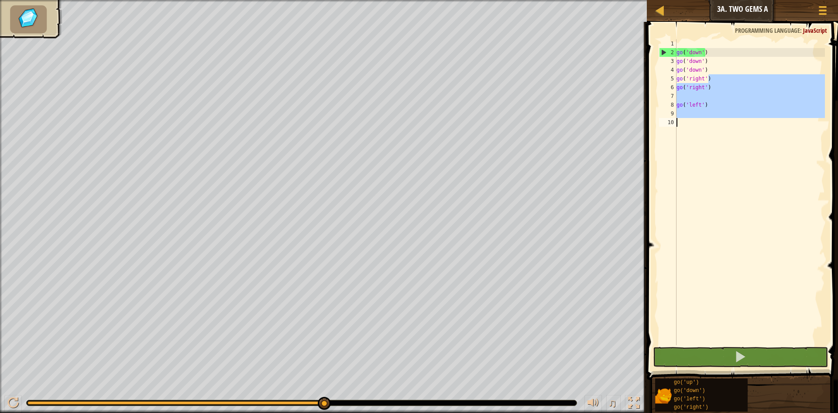
drag, startPoint x: 707, startPoint y: 77, endPoint x: 714, endPoint y: 83, distance: 9.3
click at [699, 93] on div "go ( 'down' ) go ( 'down' ) go ( 'down' ) go ( 'right' ) go ( 'right' ) go ( 'l…" at bounding box center [750, 200] width 151 height 323
type textarea "go('right')"
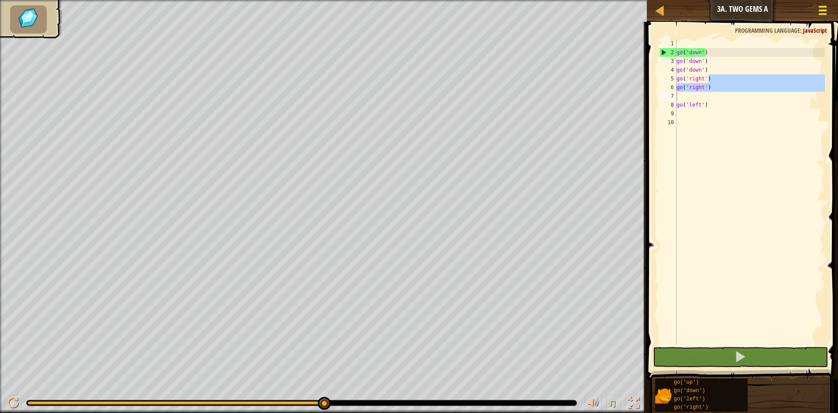
drag, startPoint x: 824, startPoint y: 2, endPoint x: 817, endPoint y: 5, distance: 7.2
click at [817, 5] on button "Game Menu" at bounding box center [823, 11] width 23 height 21
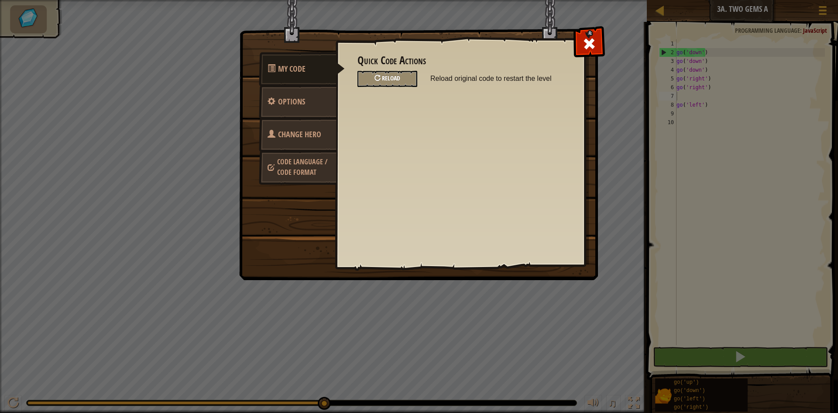
click at [384, 76] on span "Reload" at bounding box center [391, 78] width 18 height 8
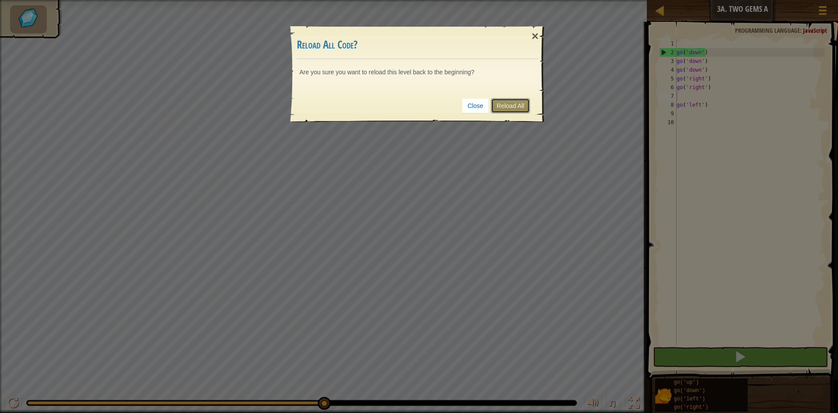
click at [507, 107] on link "Reload All" at bounding box center [510, 105] width 39 height 15
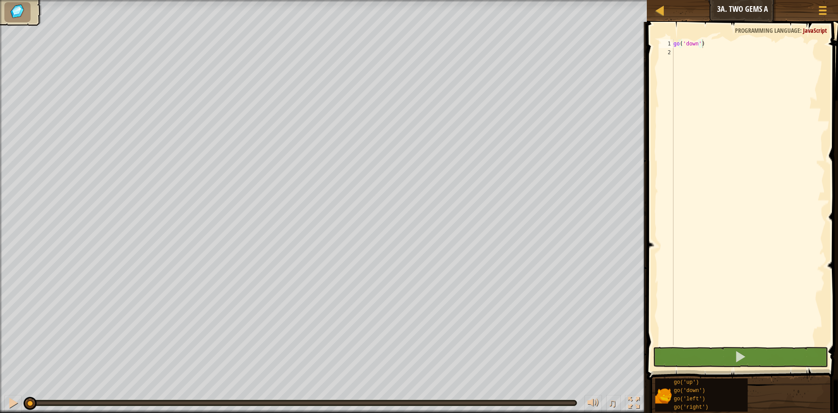
type textarea "go('down')"
click at [665, 50] on div "2" at bounding box center [666, 52] width 14 height 9
type textarea "g"
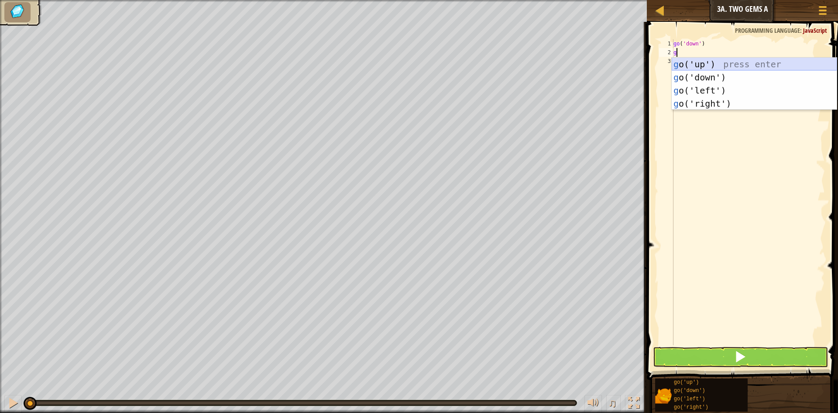
click at [706, 62] on div "g o('up') press enter g o('down') press enter g o('left') press enter g o('righ…" at bounding box center [754, 97] width 165 height 79
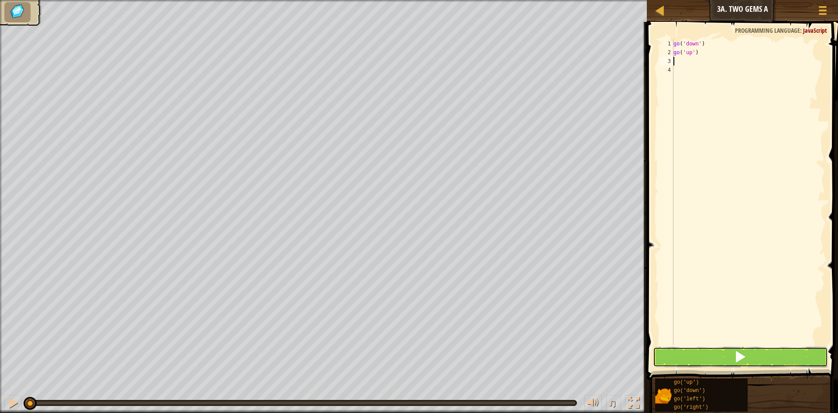
click at [815, 352] on button at bounding box center [740, 357] width 175 height 20
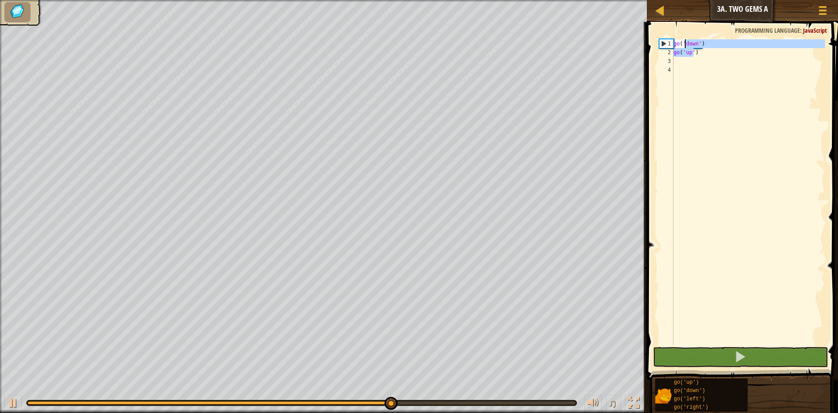
drag, startPoint x: 694, startPoint y: 51, endPoint x: 673, endPoint y: 44, distance: 22.1
click at [682, 45] on div "go ( 'down' ) go ( 'up' )" at bounding box center [748, 200] width 153 height 323
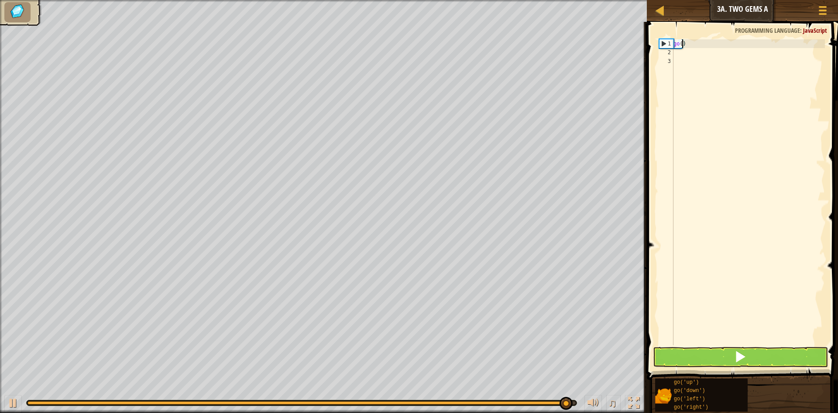
type textarea ")"
